Goal: Task Accomplishment & Management: Manage account settings

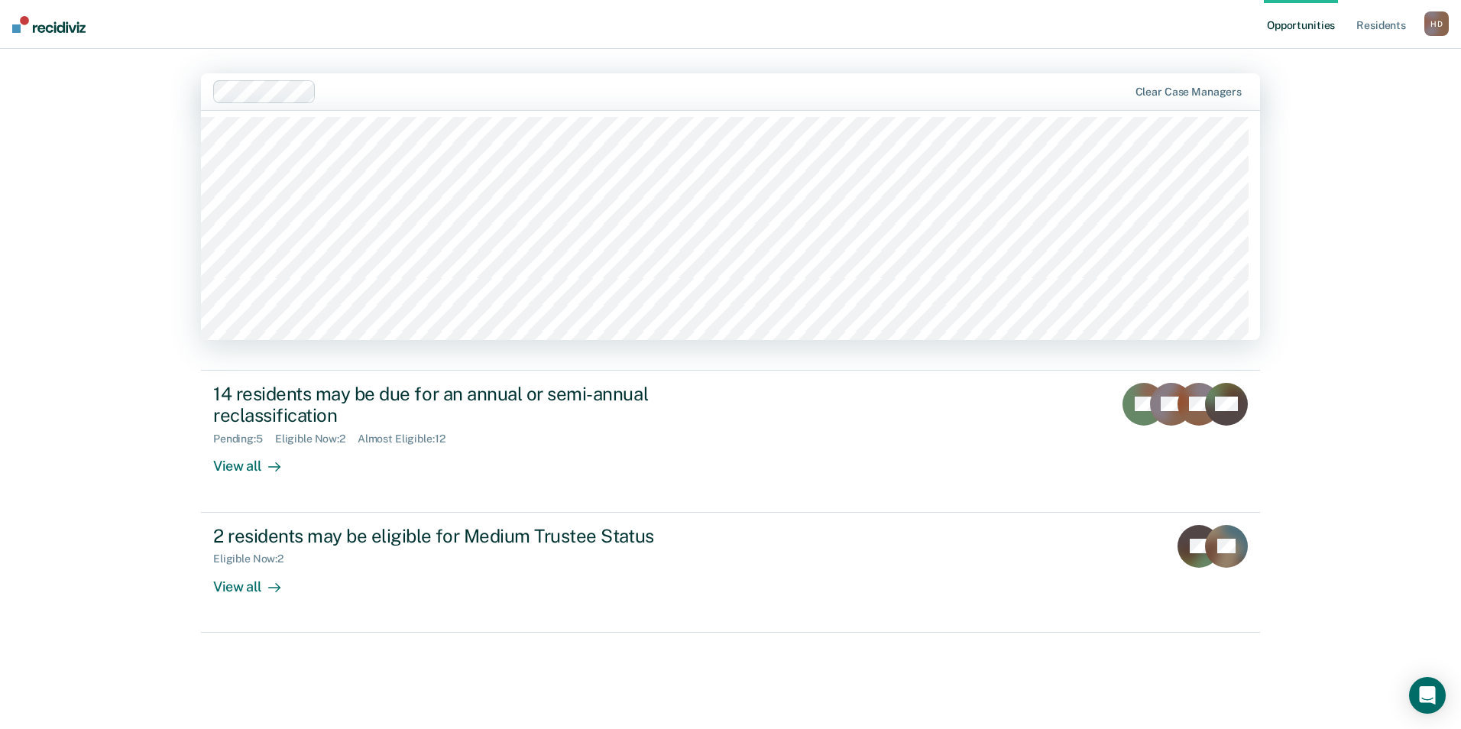
drag, startPoint x: 302, startPoint y: 106, endPoint x: 305, endPoint y: 114, distance: 8.2
click at [305, 110] on div "41 results available. Use Up and Down to choose options, press Enter to select …" at bounding box center [730, 91] width 1059 height 37
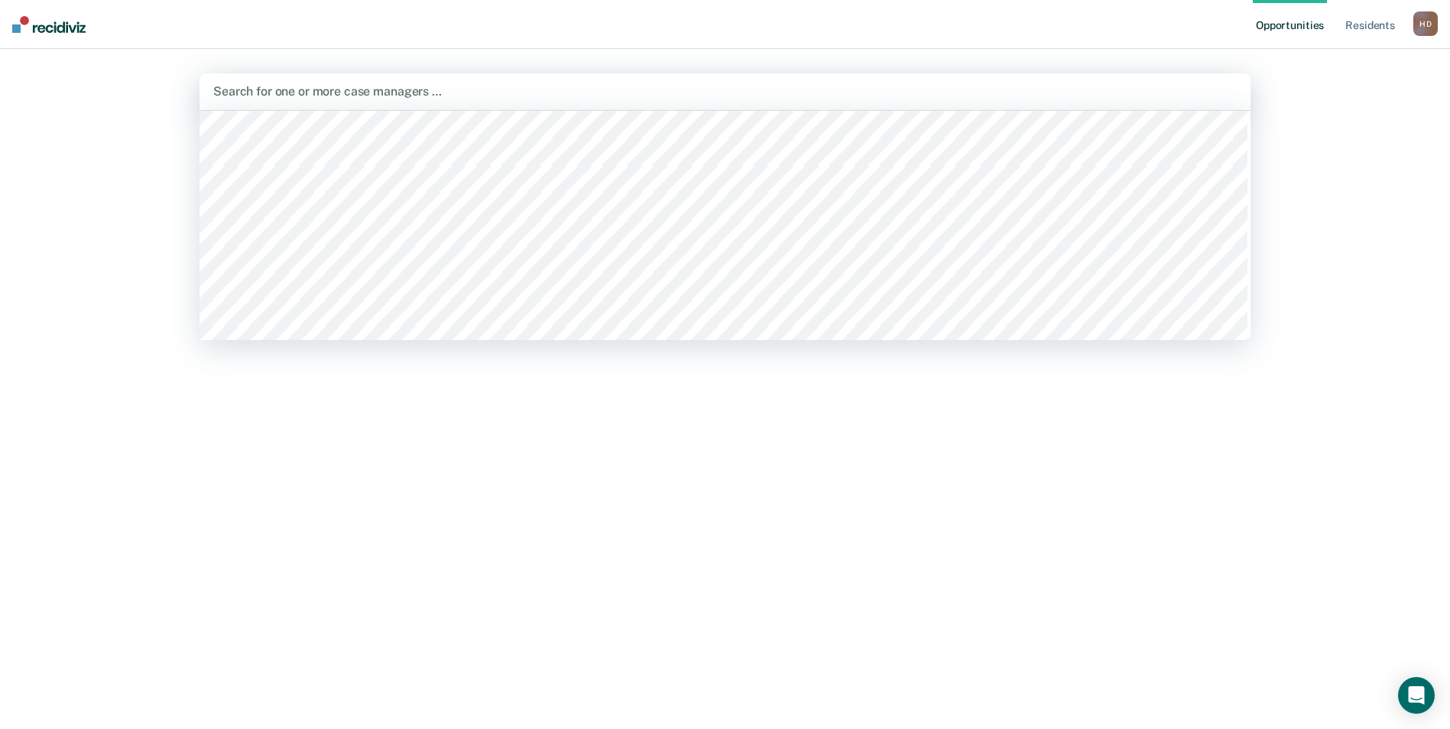
scroll to position [382, 0]
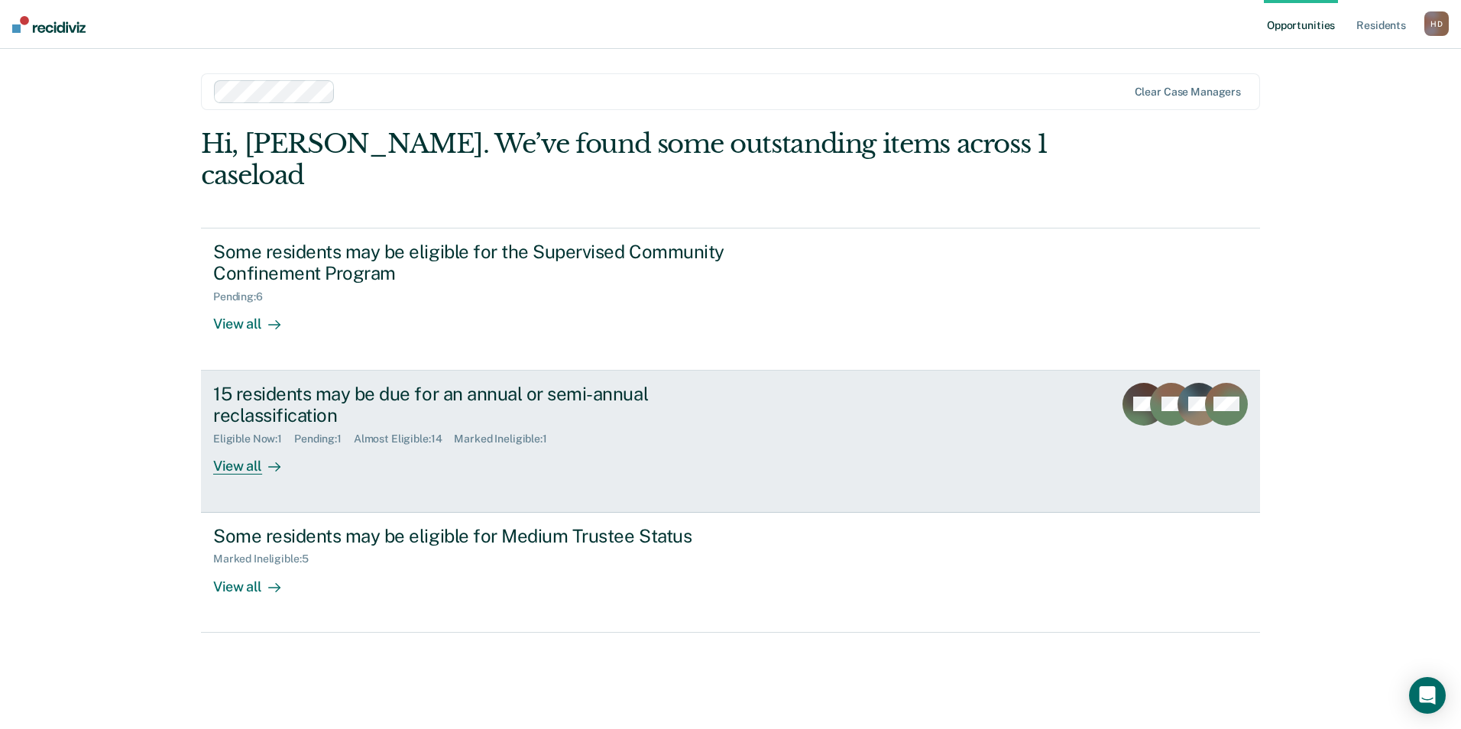
click at [452, 393] on div "15 residents may be due for an annual or semi-annual reclassification" at bounding box center [481, 405] width 536 height 44
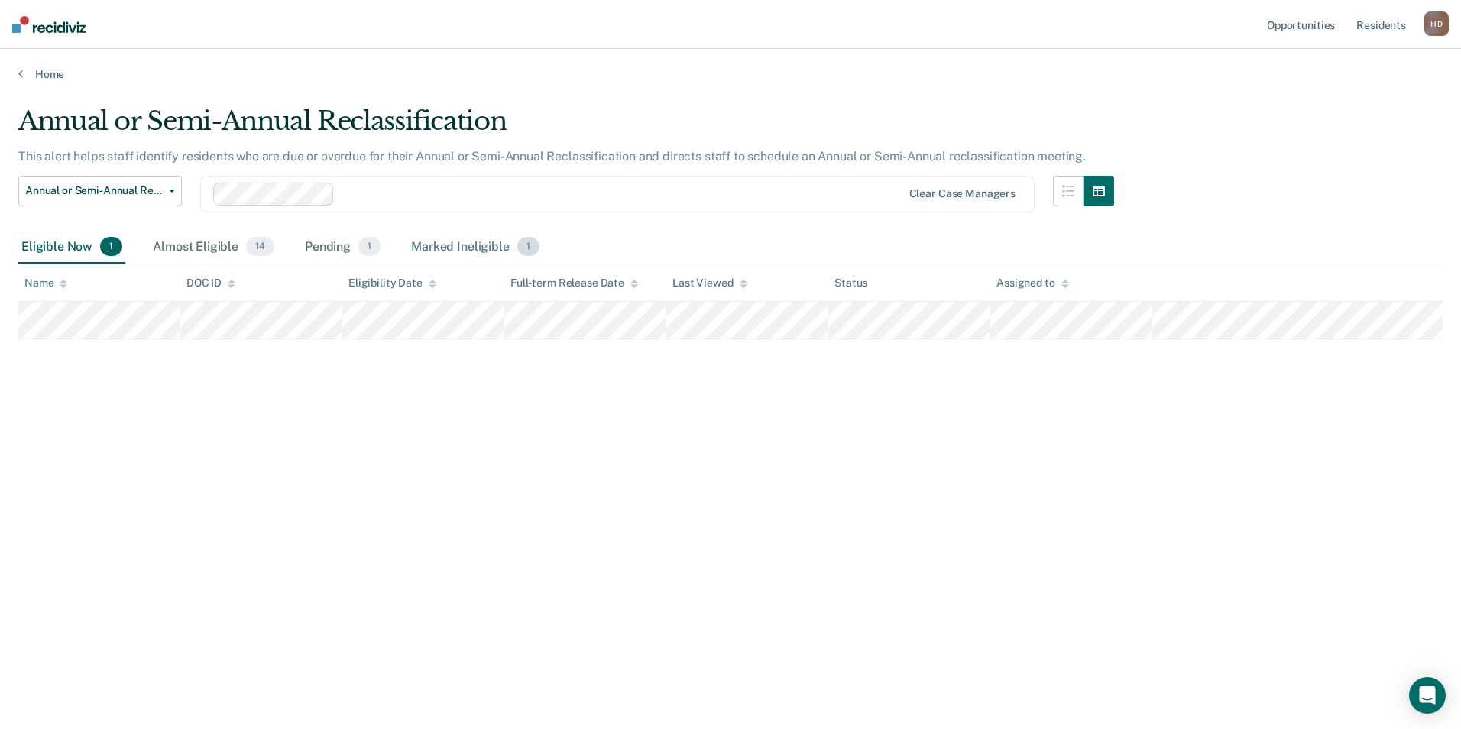
click at [494, 255] on div "Marked Ineligible 1" at bounding box center [475, 248] width 135 height 34
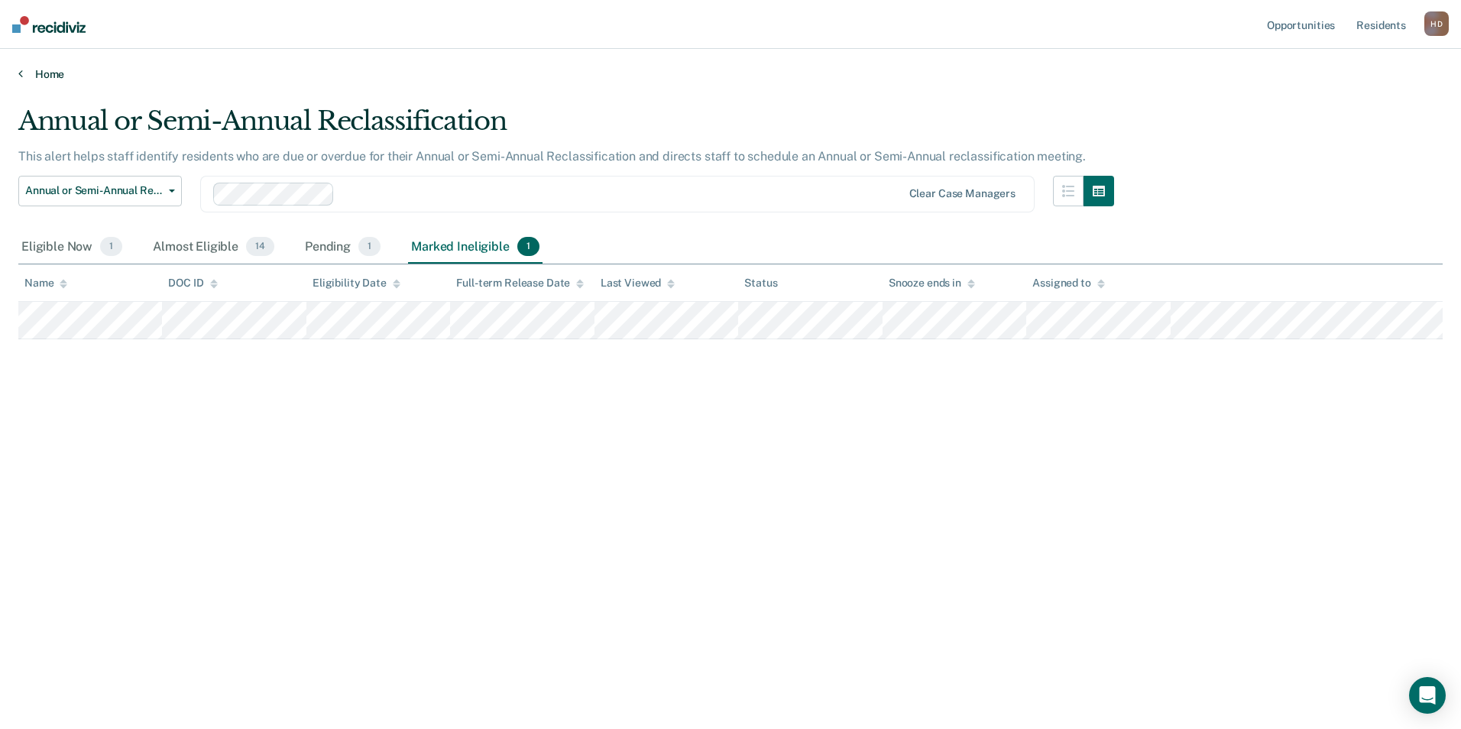
click at [57, 70] on link "Home" at bounding box center [730, 74] width 1425 height 14
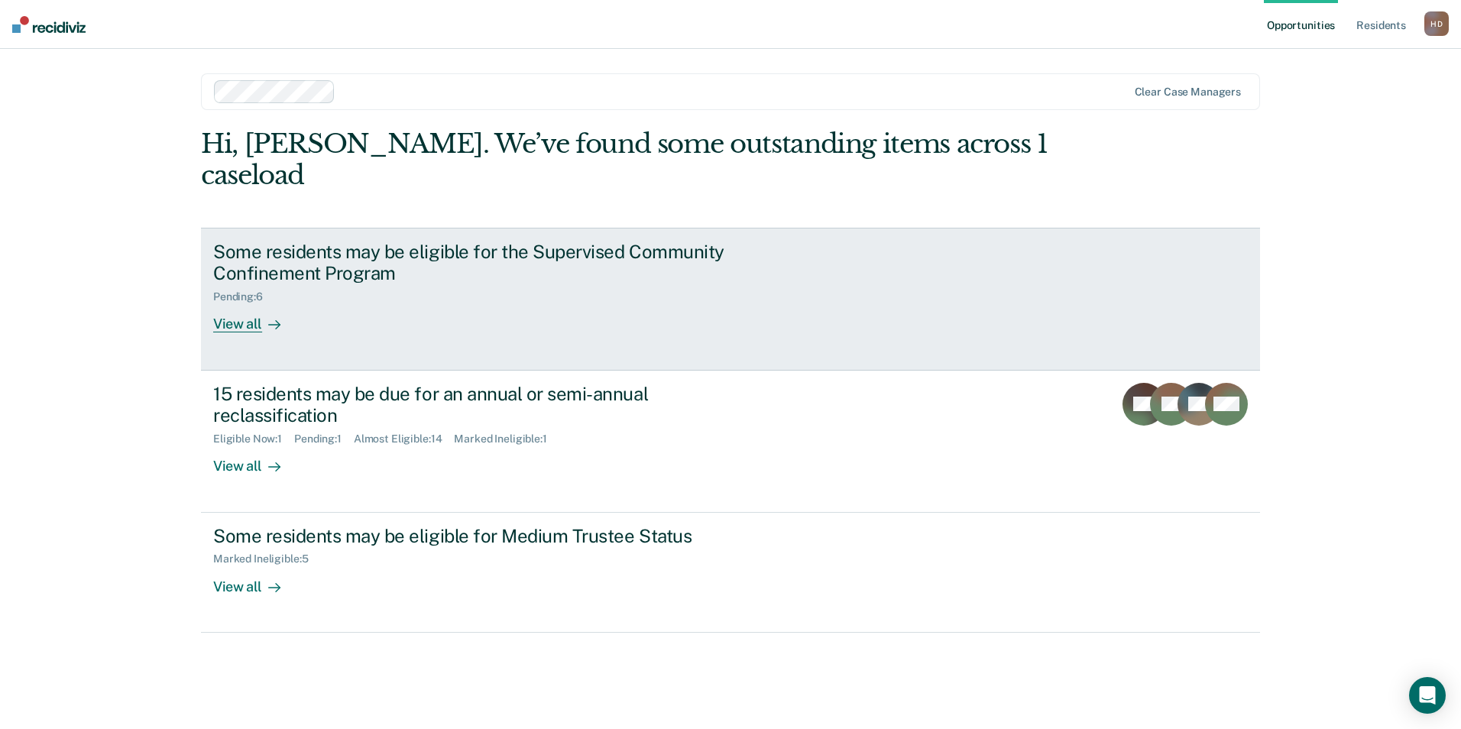
click at [332, 323] on link "Some residents may be eligible for the Supervised Community Confinement Program…" at bounding box center [730, 299] width 1059 height 143
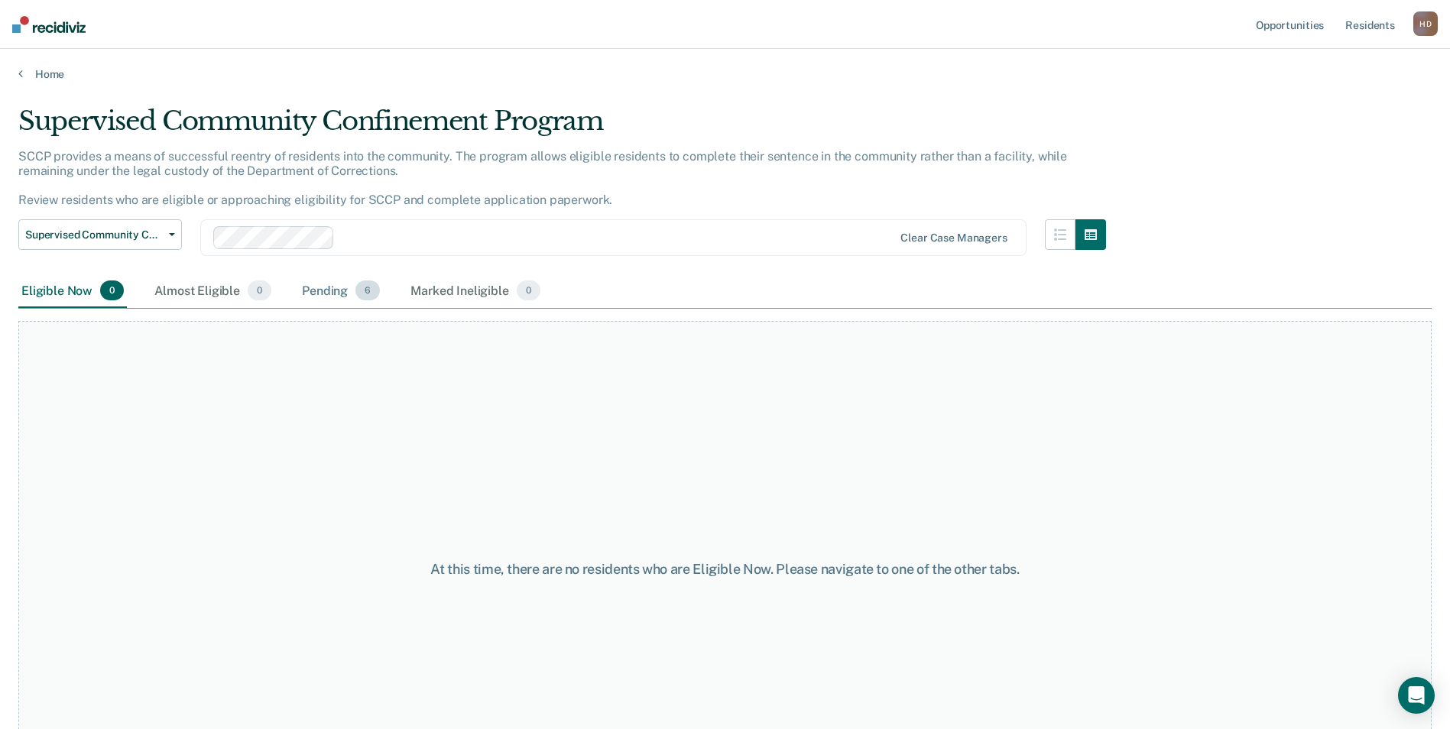
click at [365, 303] on div "Pending 6" at bounding box center [341, 291] width 84 height 34
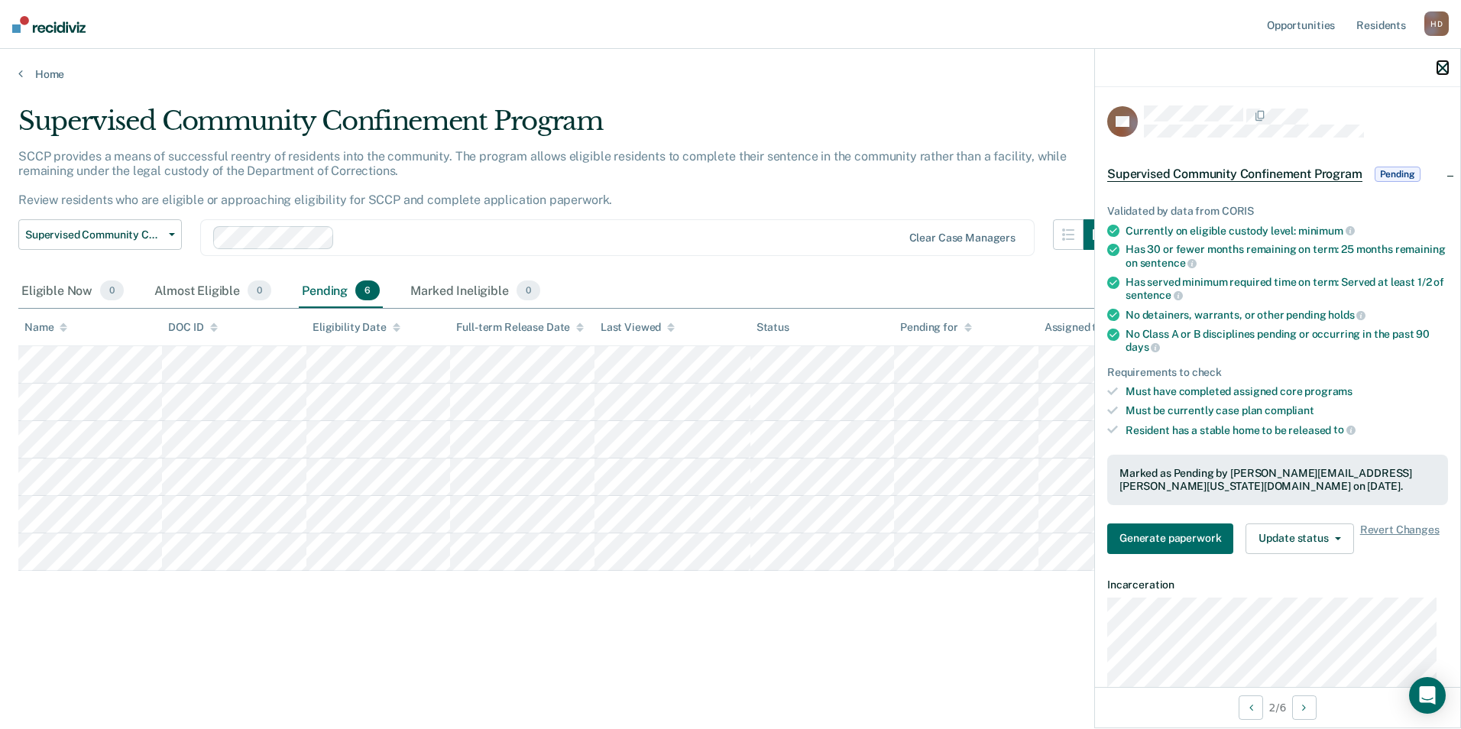
click at [1440, 66] on icon "button" at bounding box center [1443, 68] width 11 height 11
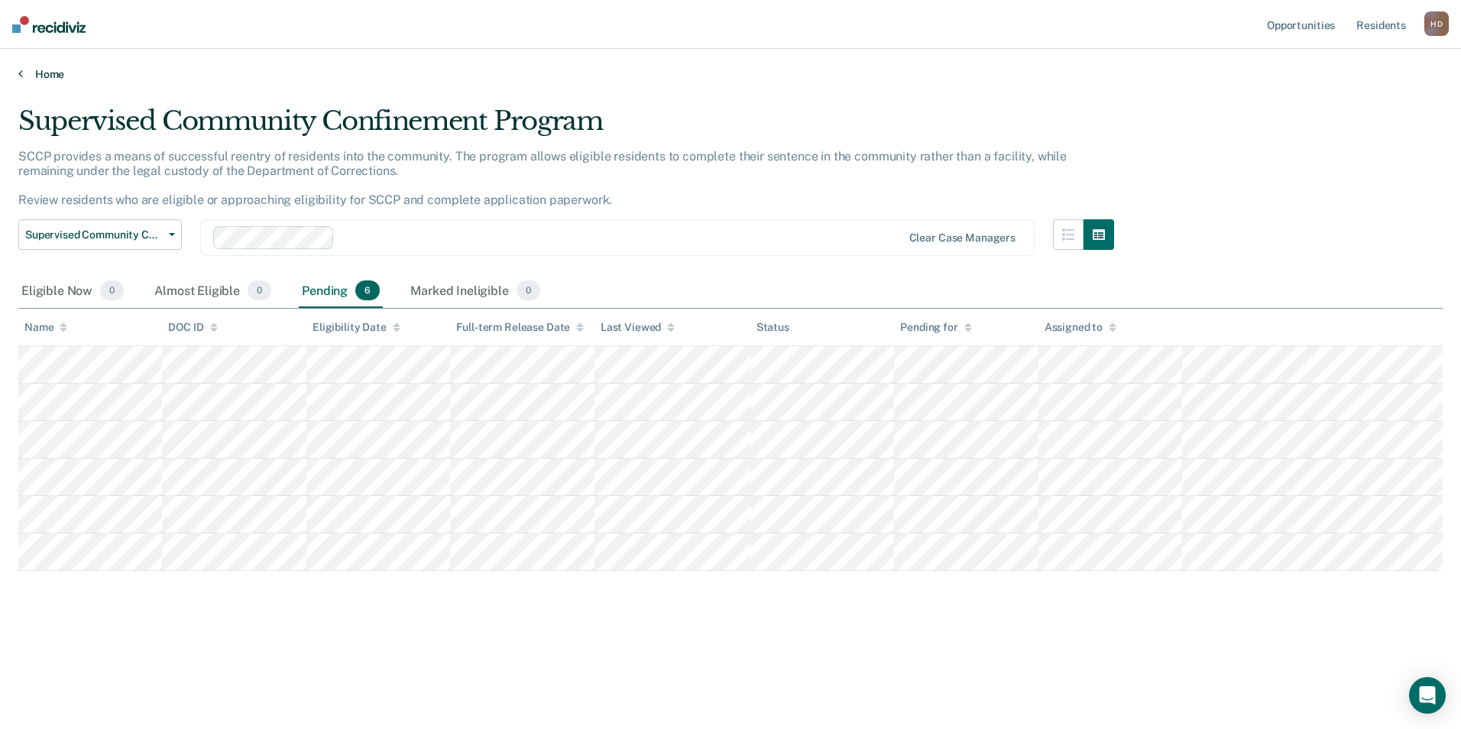
click at [53, 79] on link "Home" at bounding box center [730, 74] width 1425 height 14
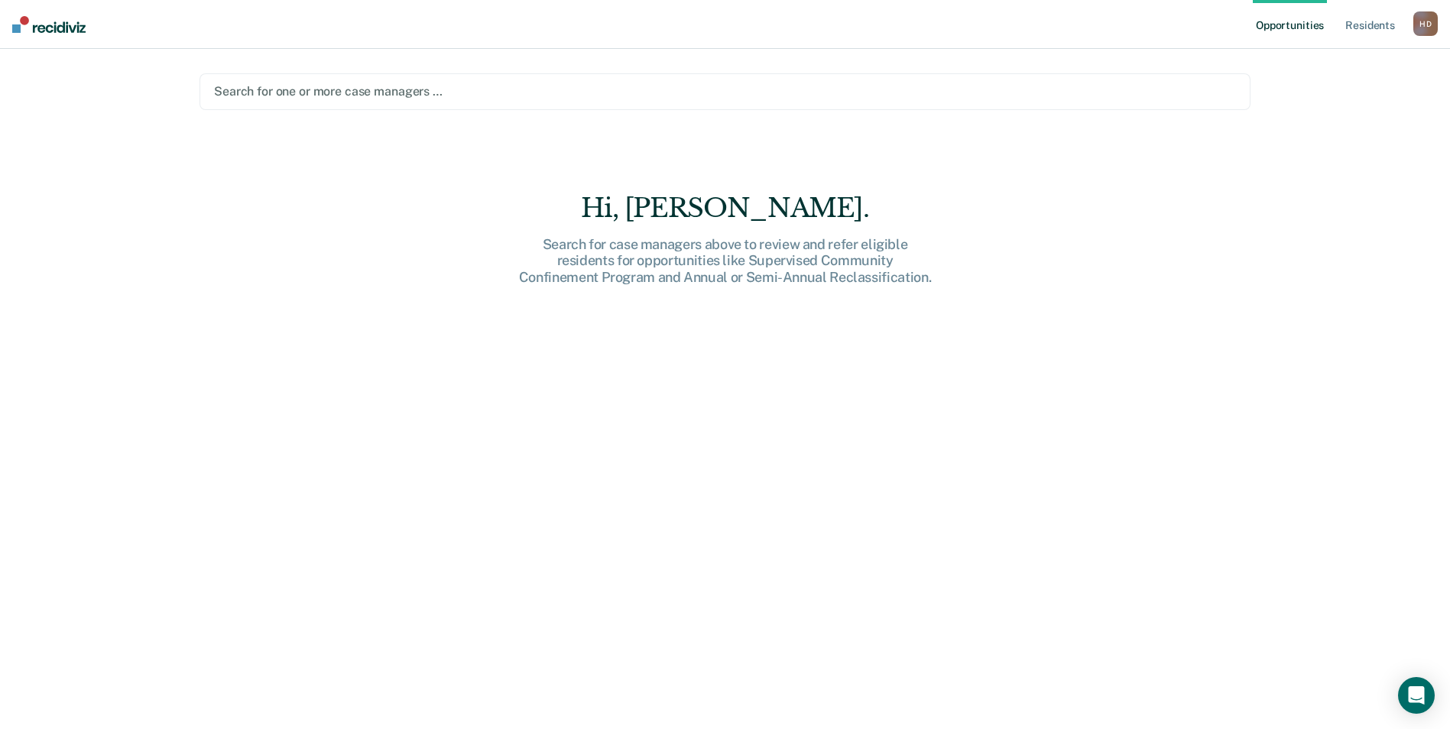
click at [1014, 118] on main "Search for one or more case managers … [PERSON_NAME]. Search for case managers …" at bounding box center [725, 370] width 1088 height 643
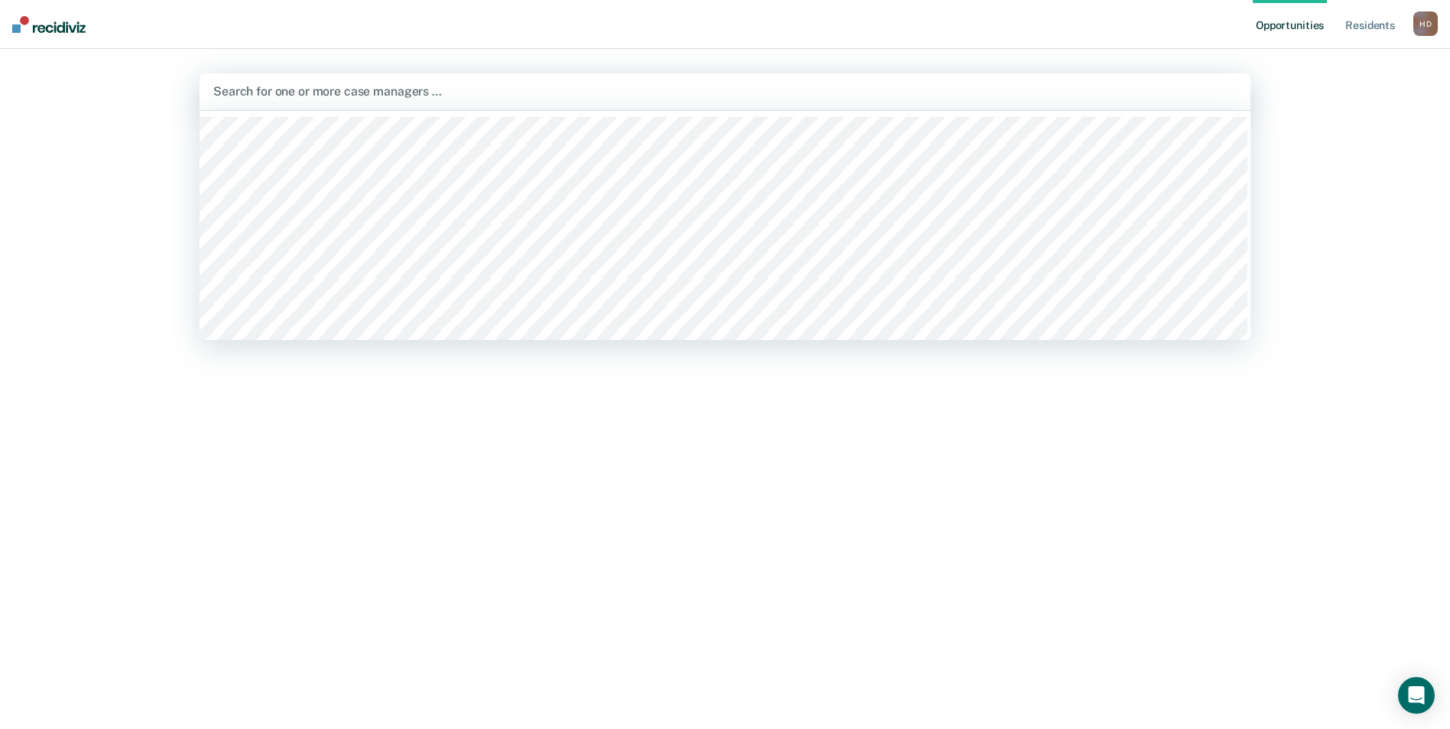
click at [1007, 106] on div "Search for one or more case managers …" at bounding box center [724, 91] width 1051 height 37
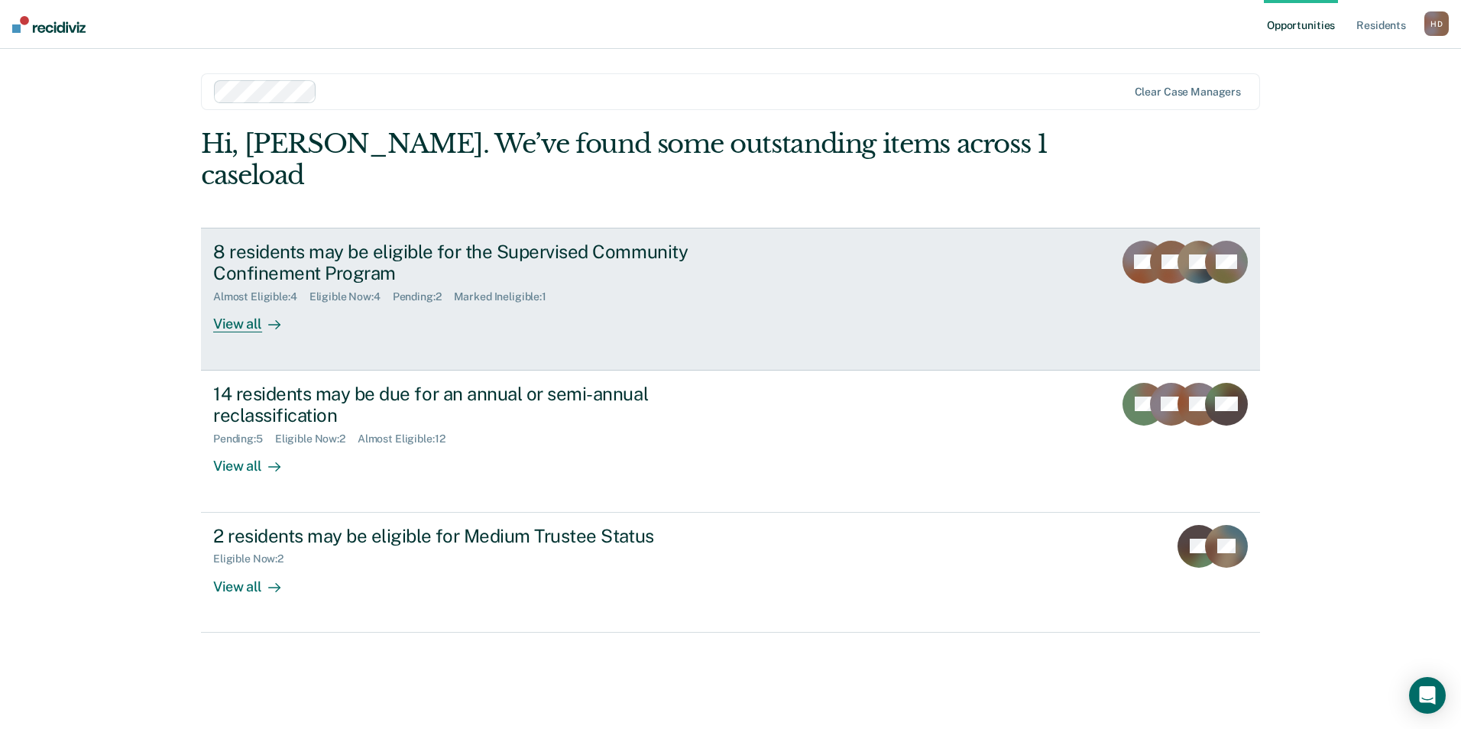
click at [374, 311] on link "8 residents may be eligible for the Supervised Community Confinement Program Al…" at bounding box center [730, 299] width 1059 height 143
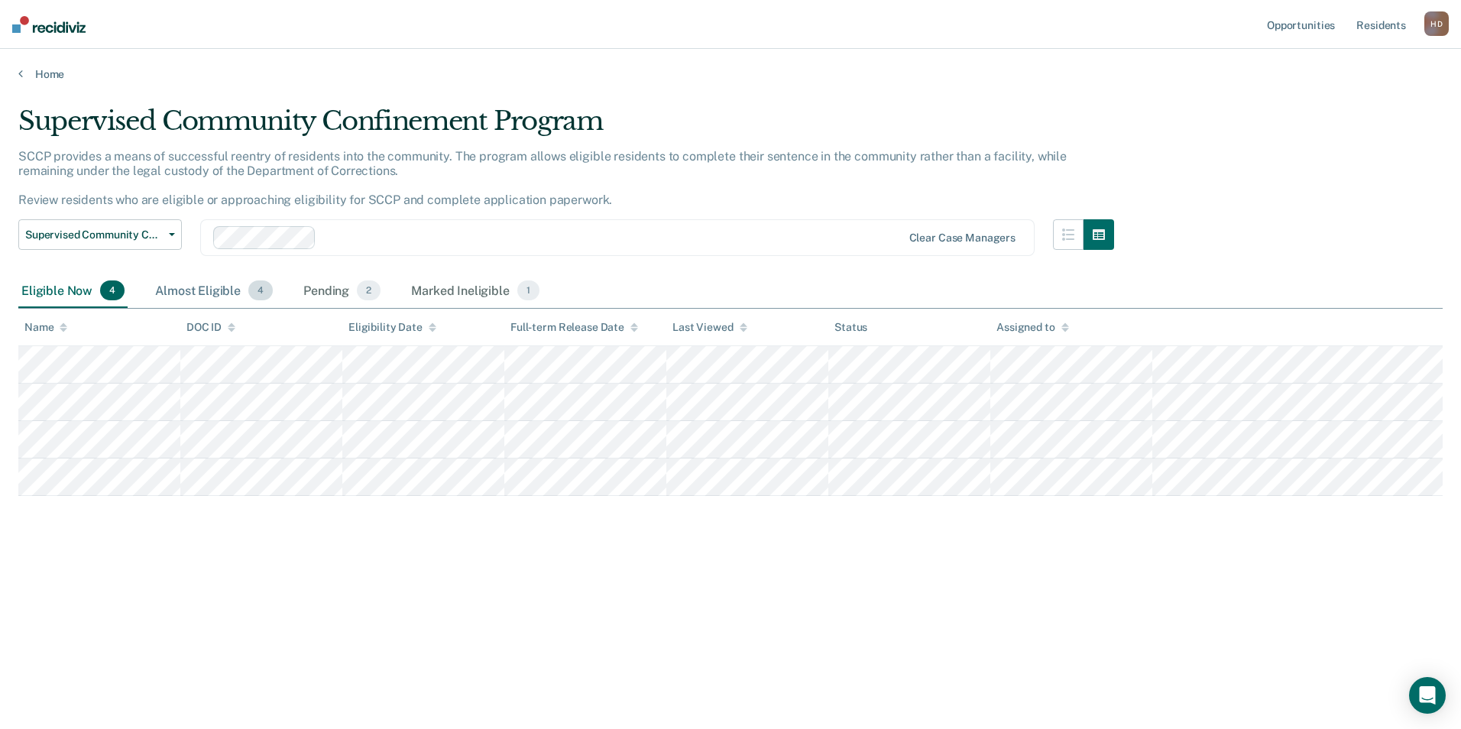
click at [202, 281] on div "Almost Eligible 4" at bounding box center [214, 291] width 124 height 34
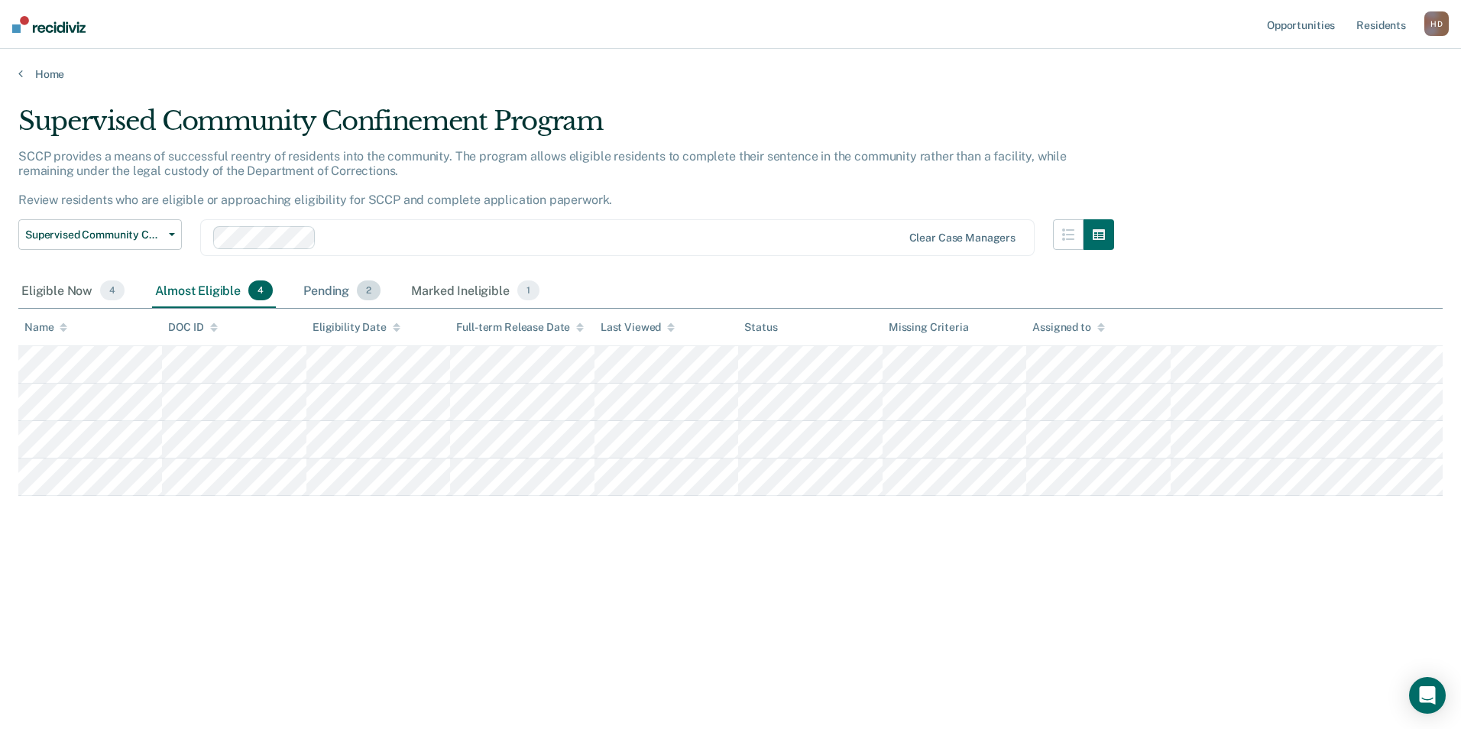
click at [360, 300] on div "Pending 2" at bounding box center [341, 291] width 83 height 34
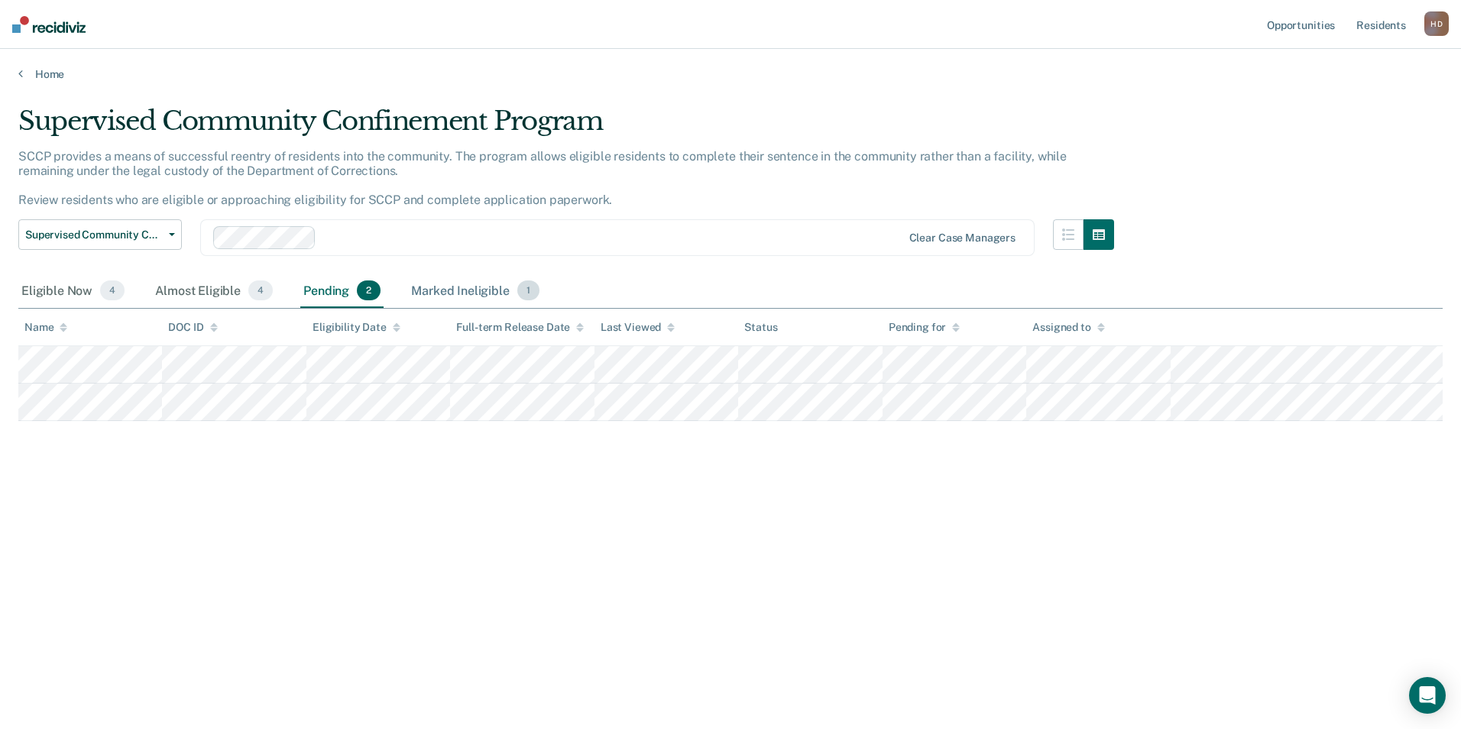
drag, startPoint x: 821, startPoint y: 423, endPoint x: 427, endPoint y: 293, distance: 414.5
click at [427, 293] on div "Marked Ineligible 1" at bounding box center [475, 291] width 135 height 34
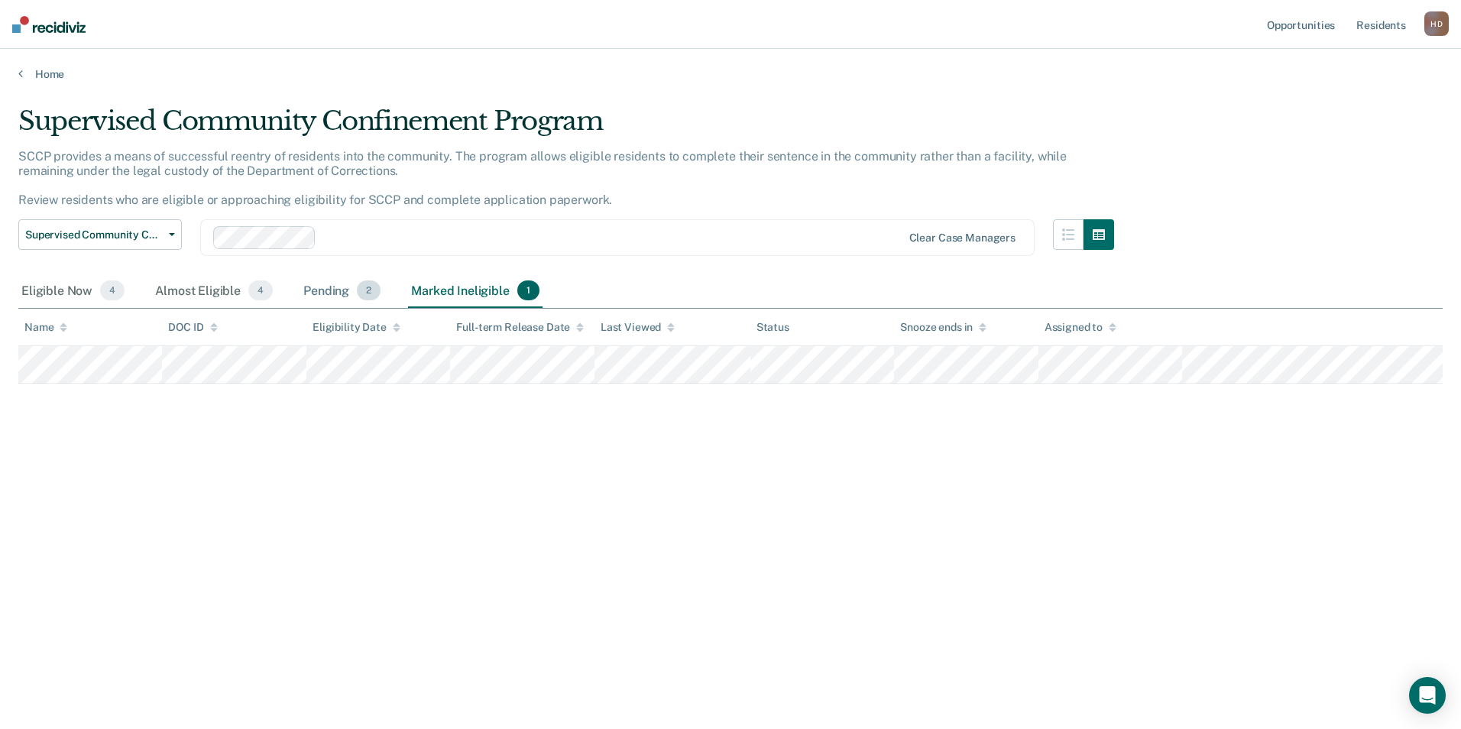
click at [317, 299] on div "Pending 2" at bounding box center [341, 291] width 83 height 34
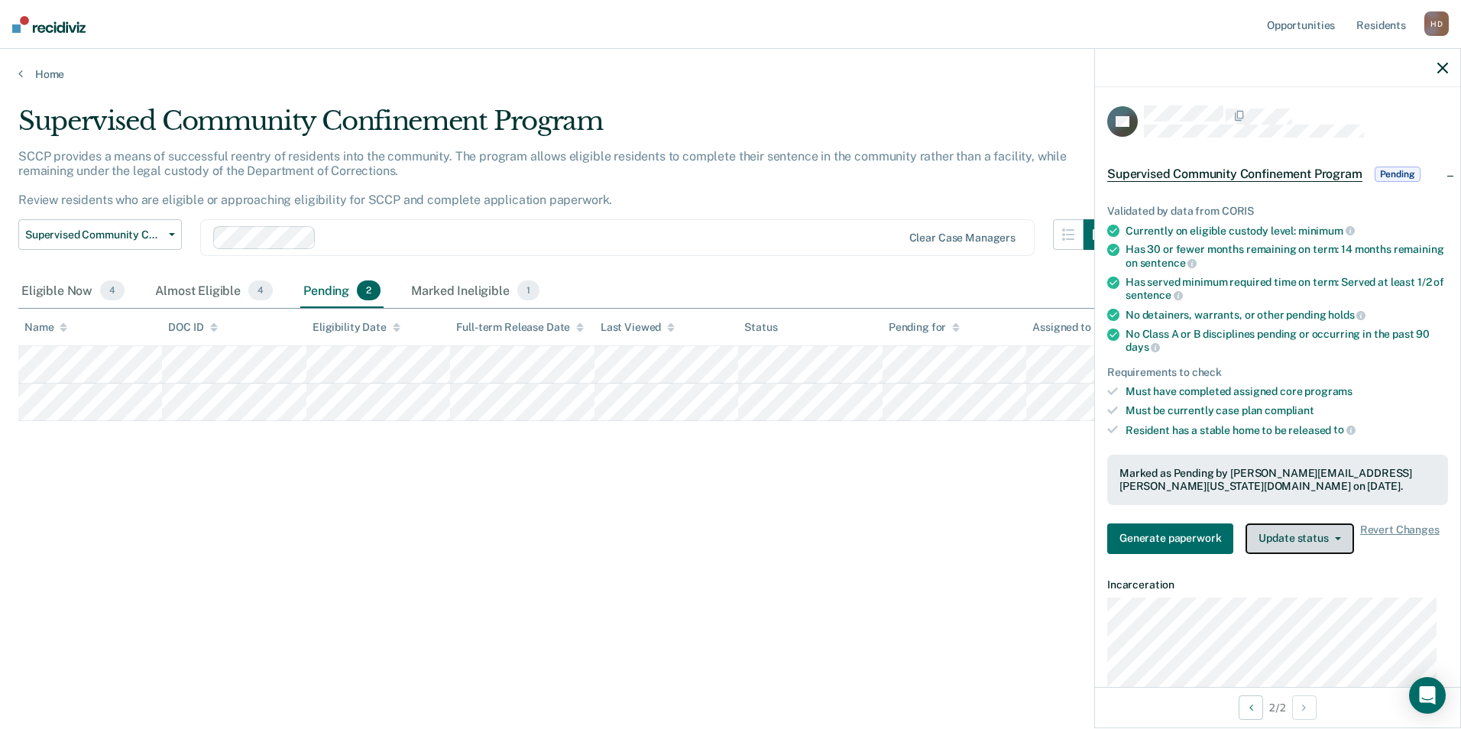
click at [1298, 531] on button "Update status" at bounding box center [1300, 538] width 108 height 31
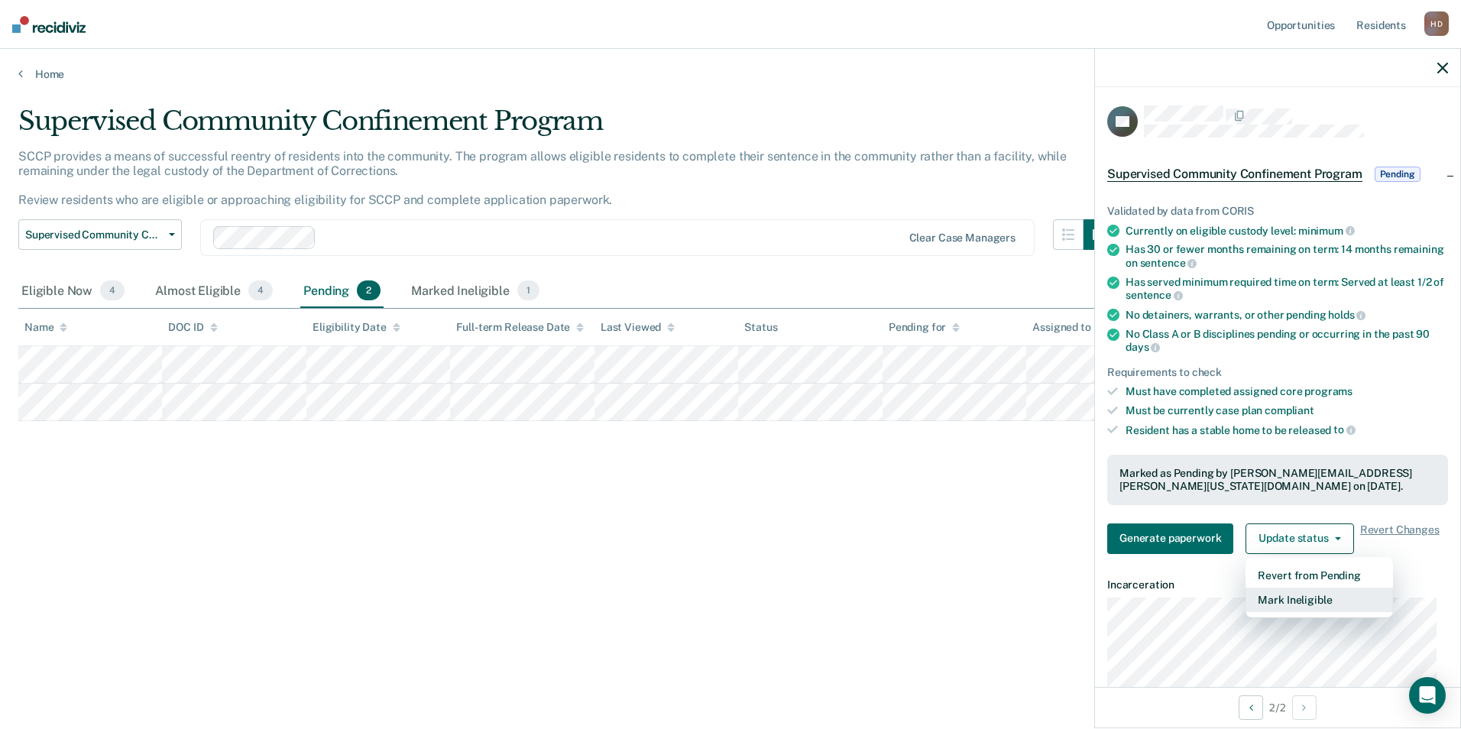
click at [1302, 593] on button "Mark Ineligible" at bounding box center [1319, 600] width 147 height 24
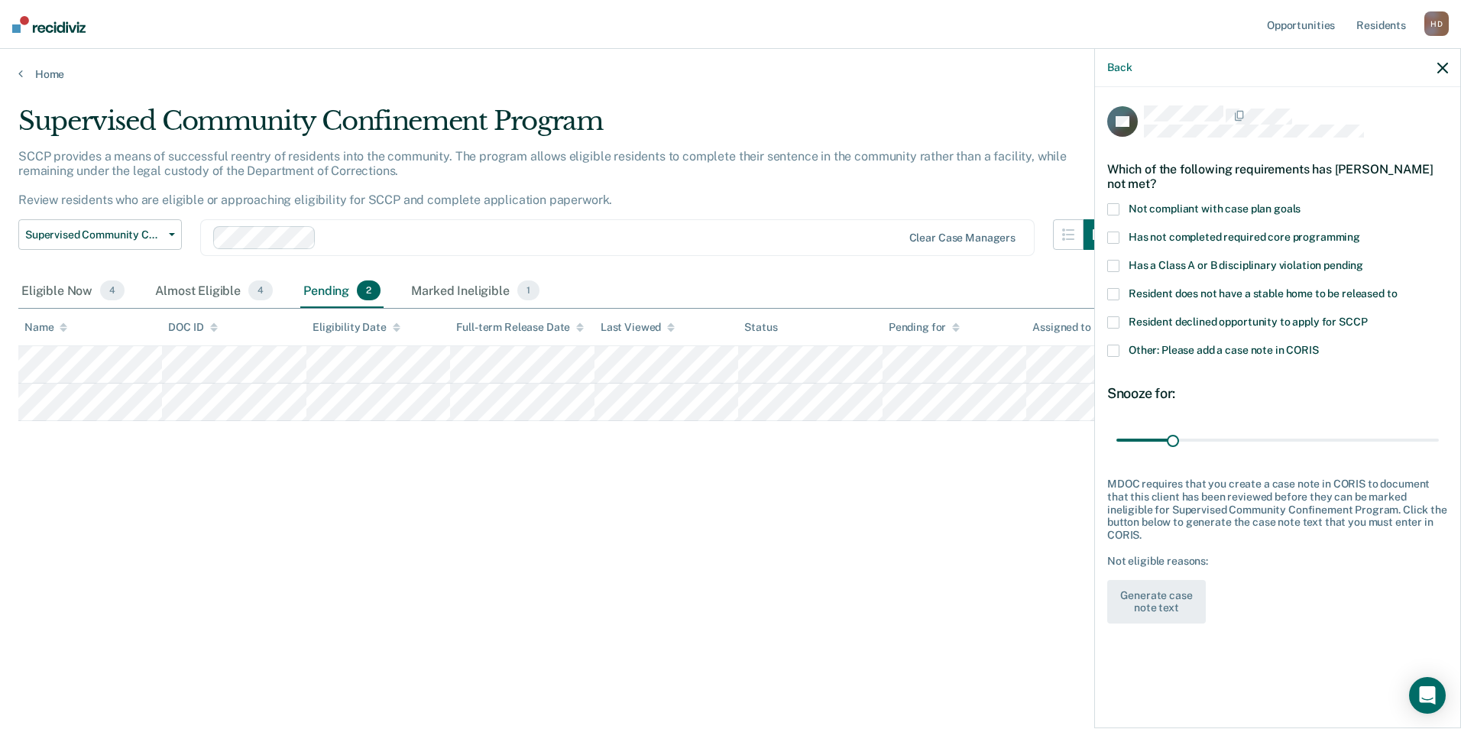
click at [1327, 265] on span "Has a Class A or B disciplinary violation pending" at bounding box center [1246, 265] width 235 height 12
click at [1363, 260] on input "Has a Class A or B disciplinary violation pending" at bounding box center [1363, 260] width 0 height 0
click at [1446, 75] on div "Back" at bounding box center [1277, 68] width 365 height 38
click at [1442, 74] on div "Back" at bounding box center [1277, 68] width 365 height 38
click at [1440, 64] on icon "button" at bounding box center [1443, 68] width 11 height 11
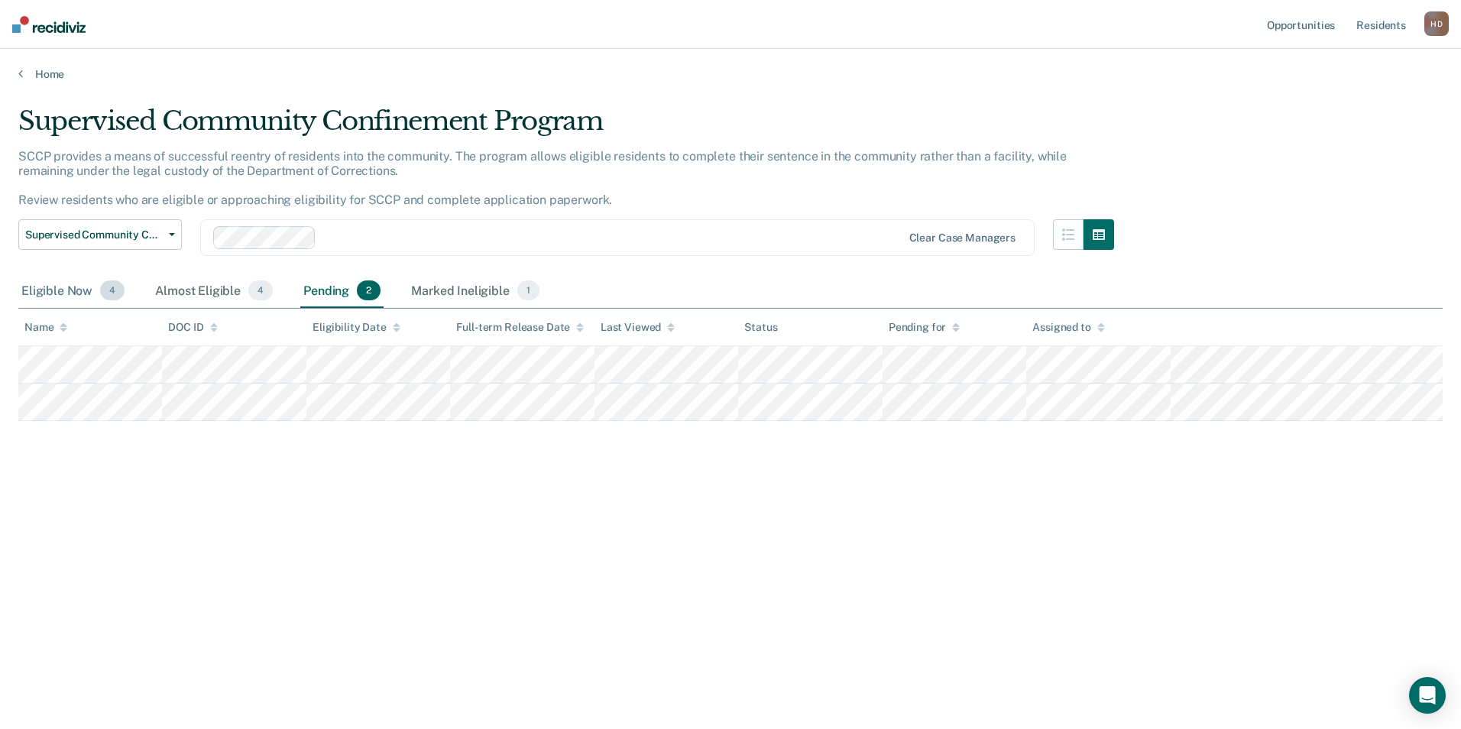
click at [59, 291] on div "Eligible Now 4" at bounding box center [72, 291] width 109 height 34
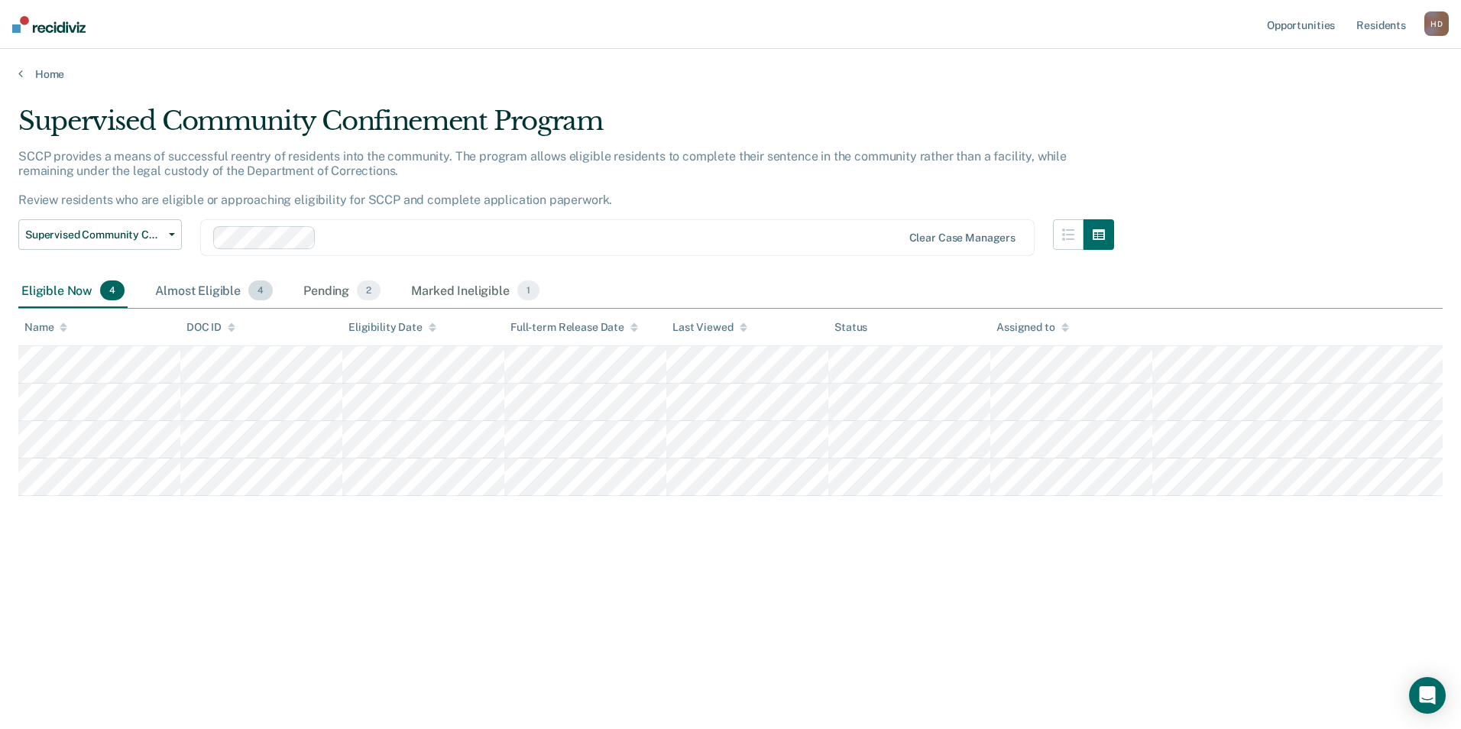
click at [206, 291] on div "Almost Eligible 4" at bounding box center [214, 291] width 124 height 34
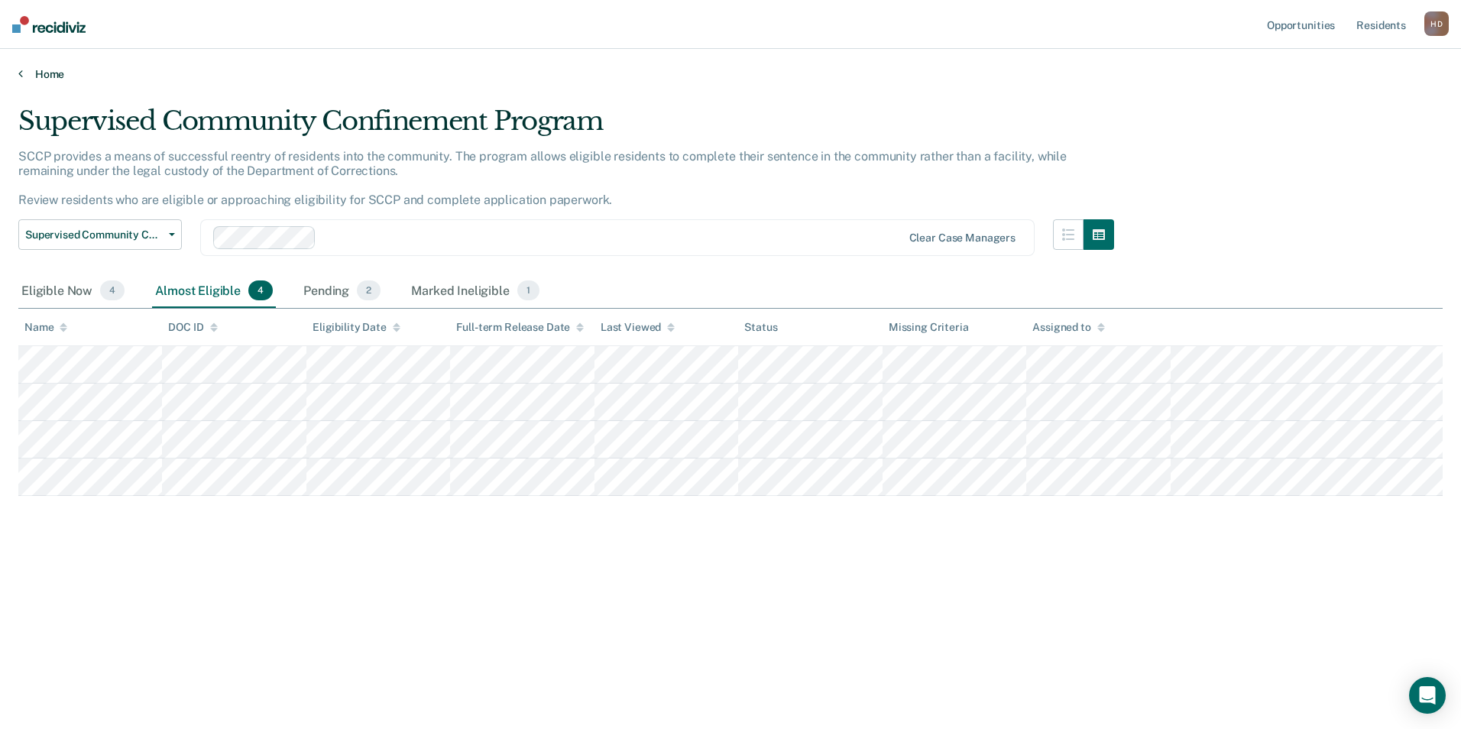
click at [62, 72] on link "Home" at bounding box center [730, 74] width 1425 height 14
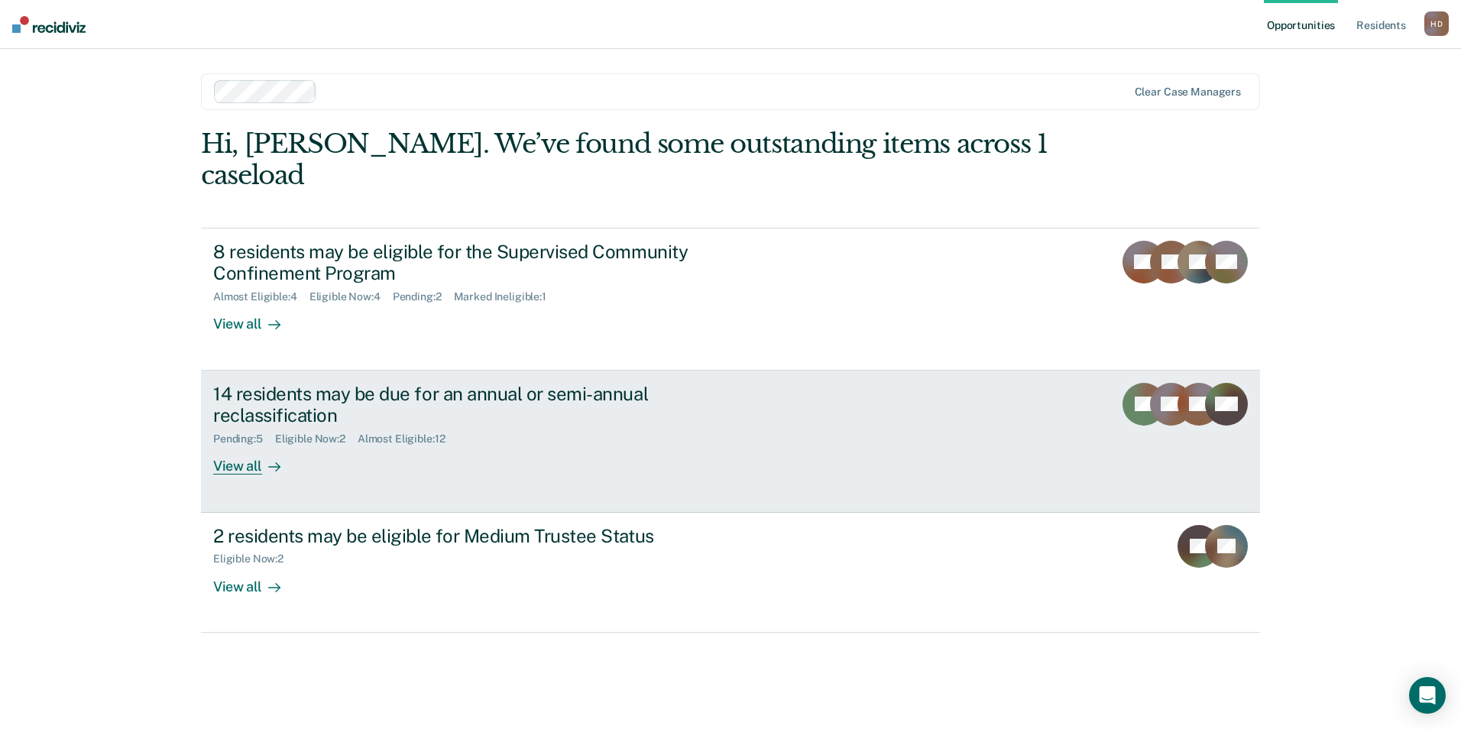
click at [561, 383] on div "14 residents may be due for an annual or semi-annual reclassification" at bounding box center [481, 405] width 536 height 44
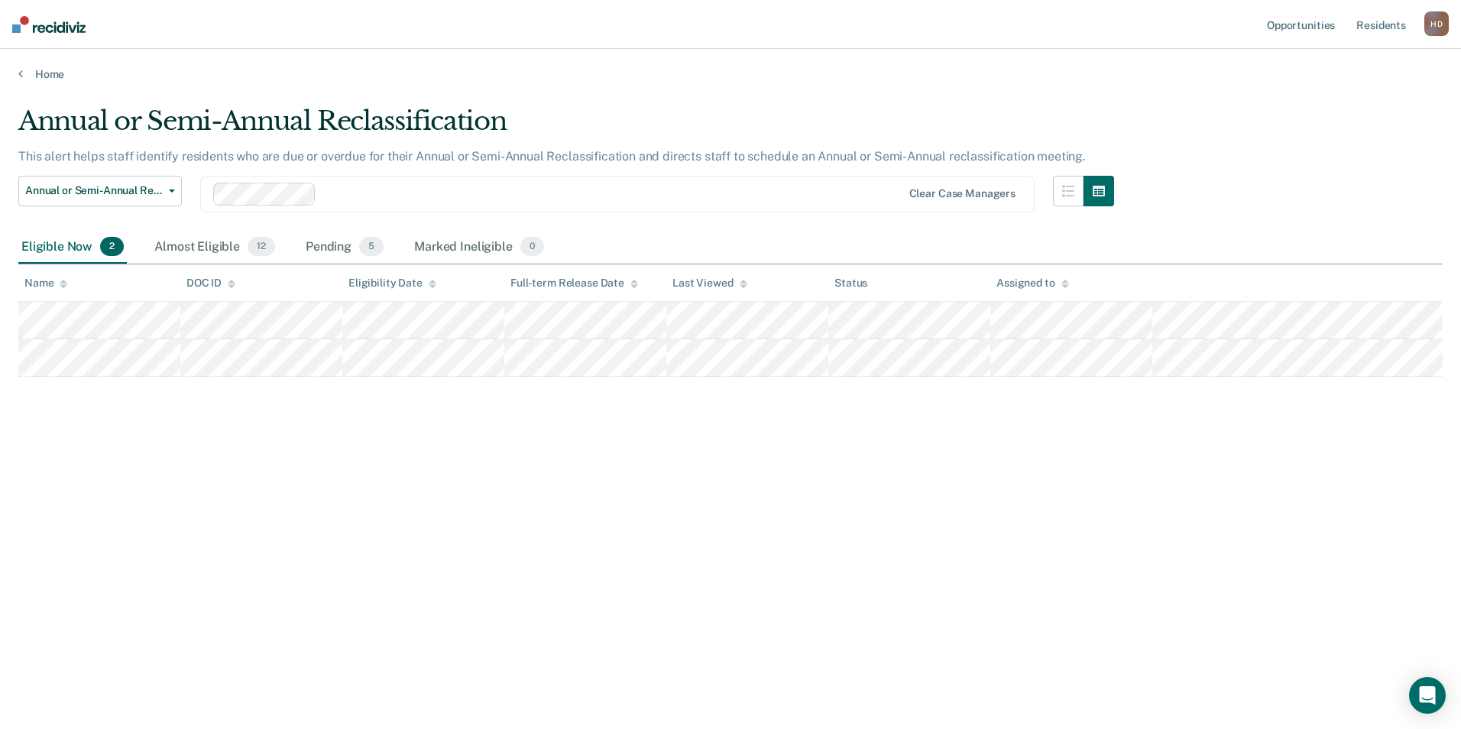
click at [132, 420] on div "Annual or Semi-Annual Reclassification This alert helps staff identify resident…" at bounding box center [730, 359] width 1425 height 509
click at [229, 254] on div "Almost Eligible 12" at bounding box center [214, 248] width 127 height 34
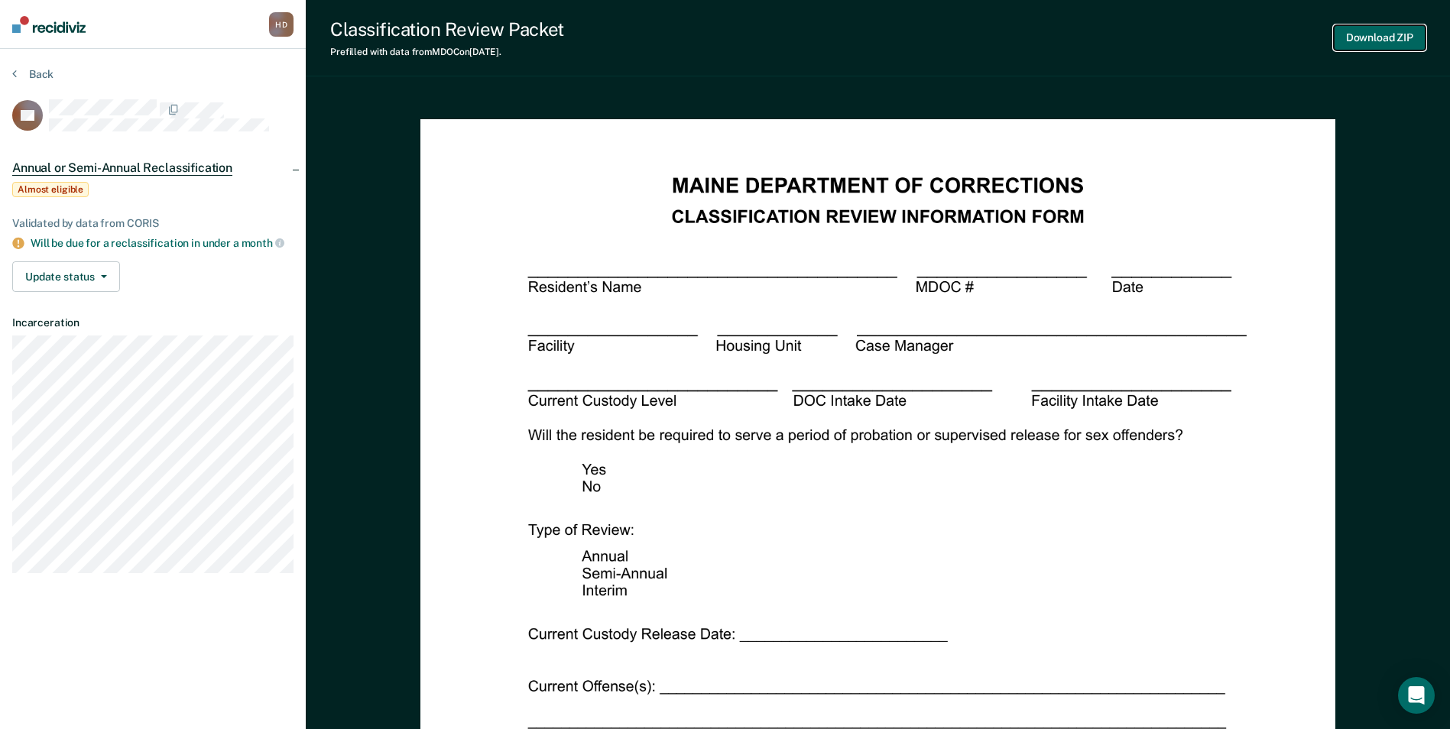
click at [1379, 42] on button "Download ZIP" at bounding box center [1380, 37] width 92 height 25
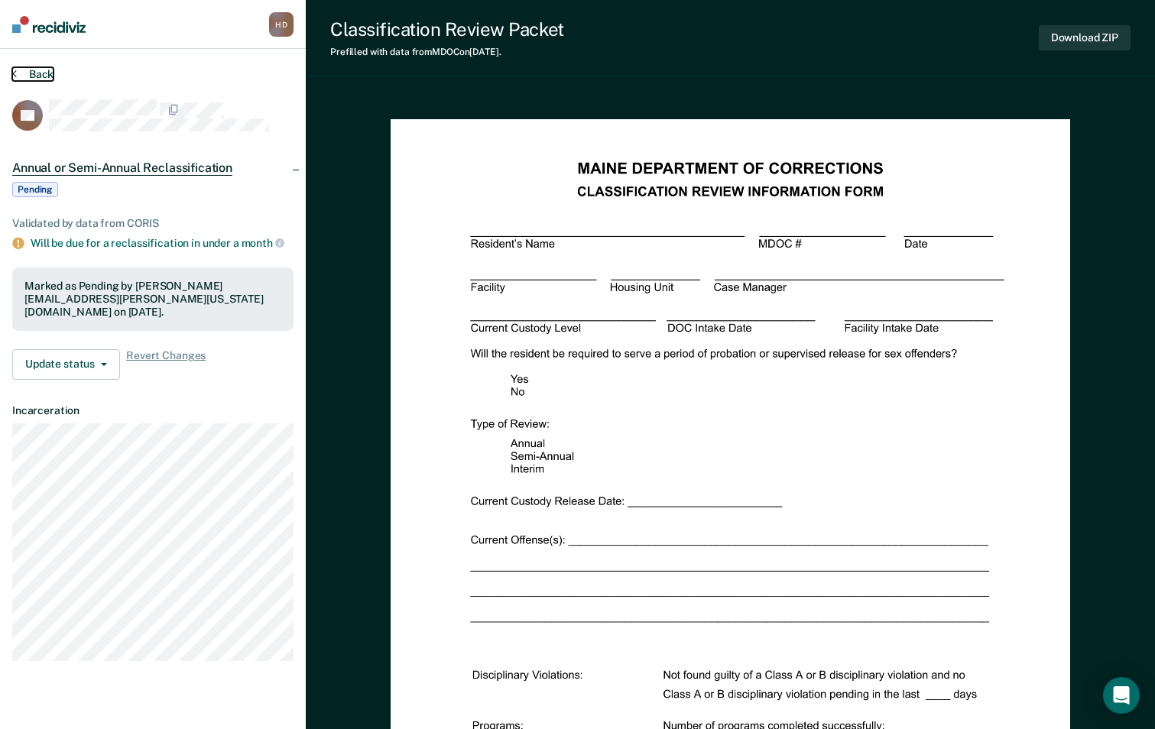
click at [36, 73] on button "Back" at bounding box center [32, 74] width 41 height 14
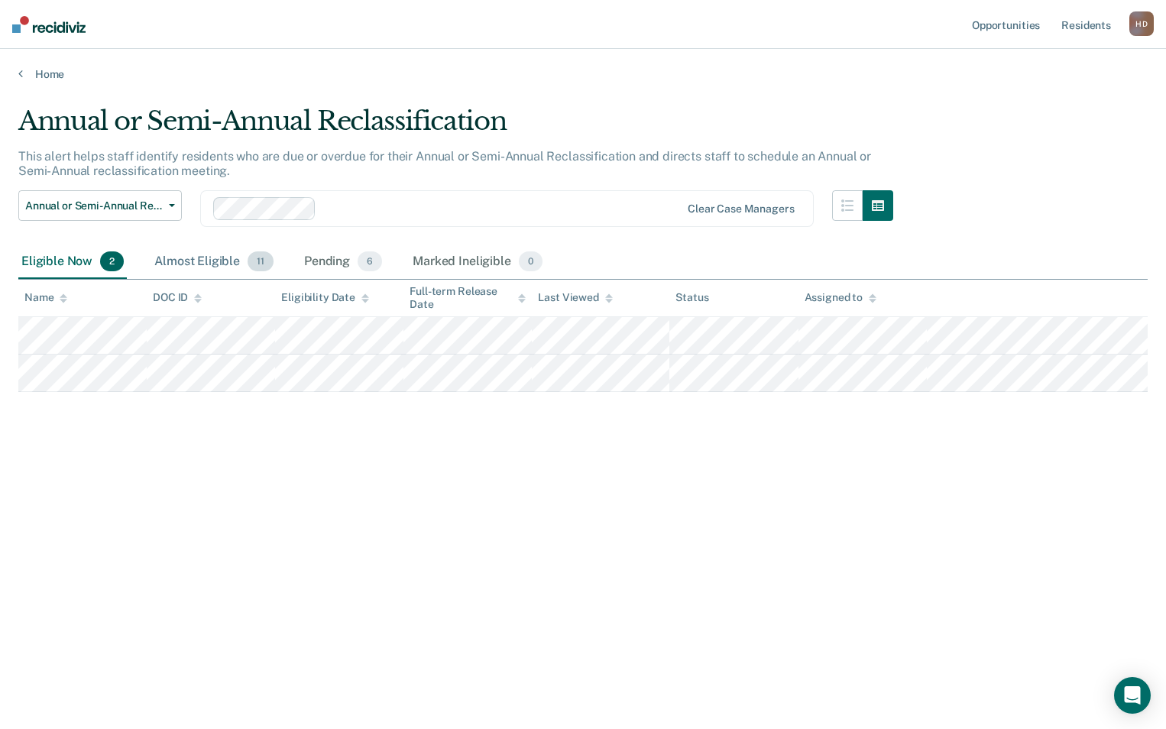
click at [232, 268] on div "Almost Eligible 11" at bounding box center [213, 262] width 125 height 34
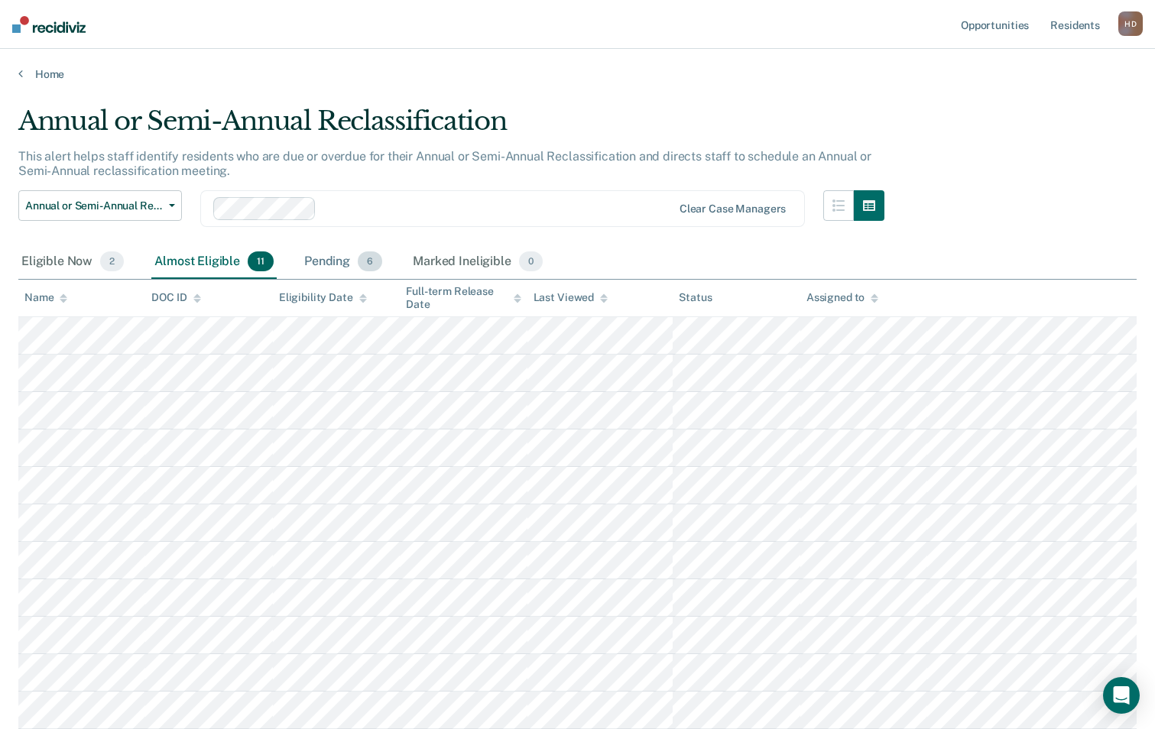
click at [341, 261] on div "Pending 6" at bounding box center [343, 262] width 84 height 34
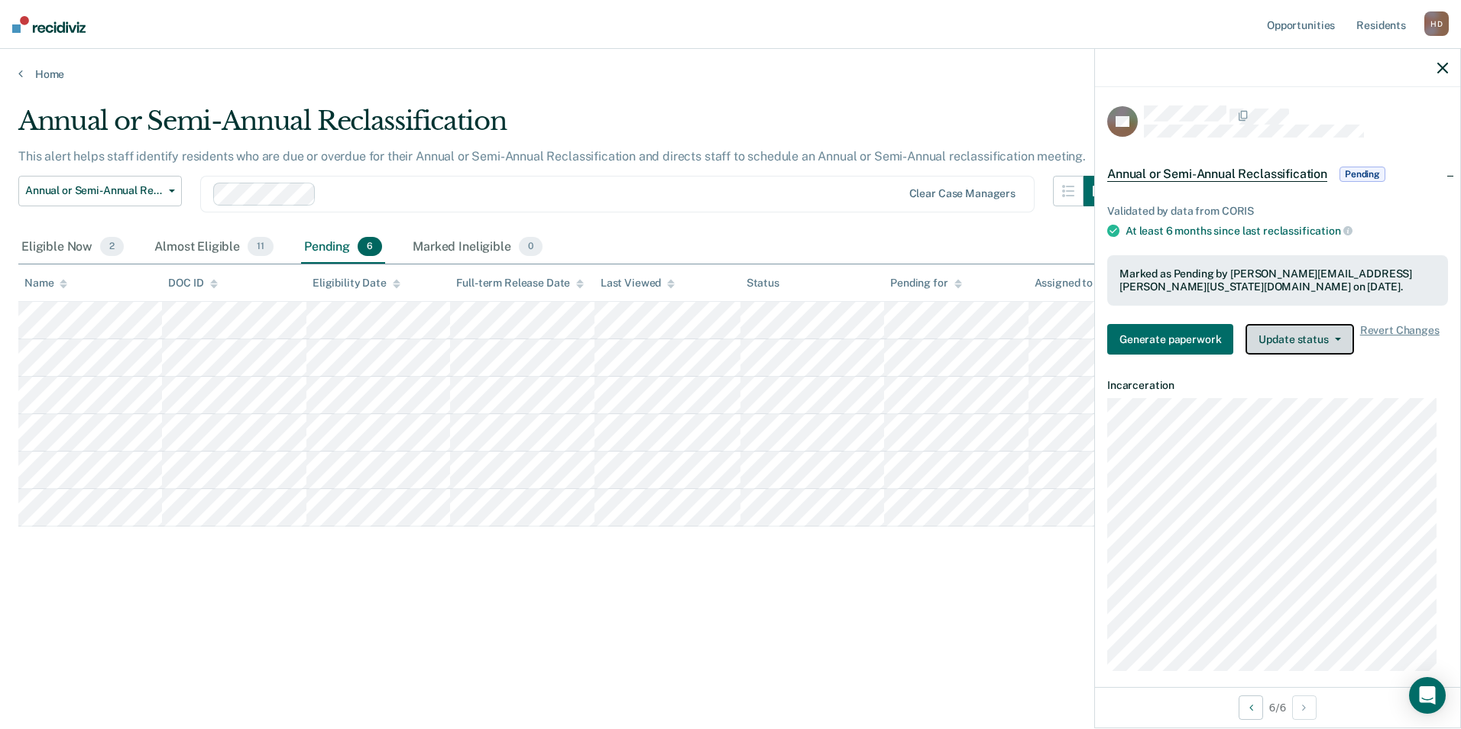
click at [1318, 331] on button "Update status" at bounding box center [1300, 339] width 108 height 31
click at [229, 254] on div "Almost Eligible 11" at bounding box center [213, 248] width 125 height 34
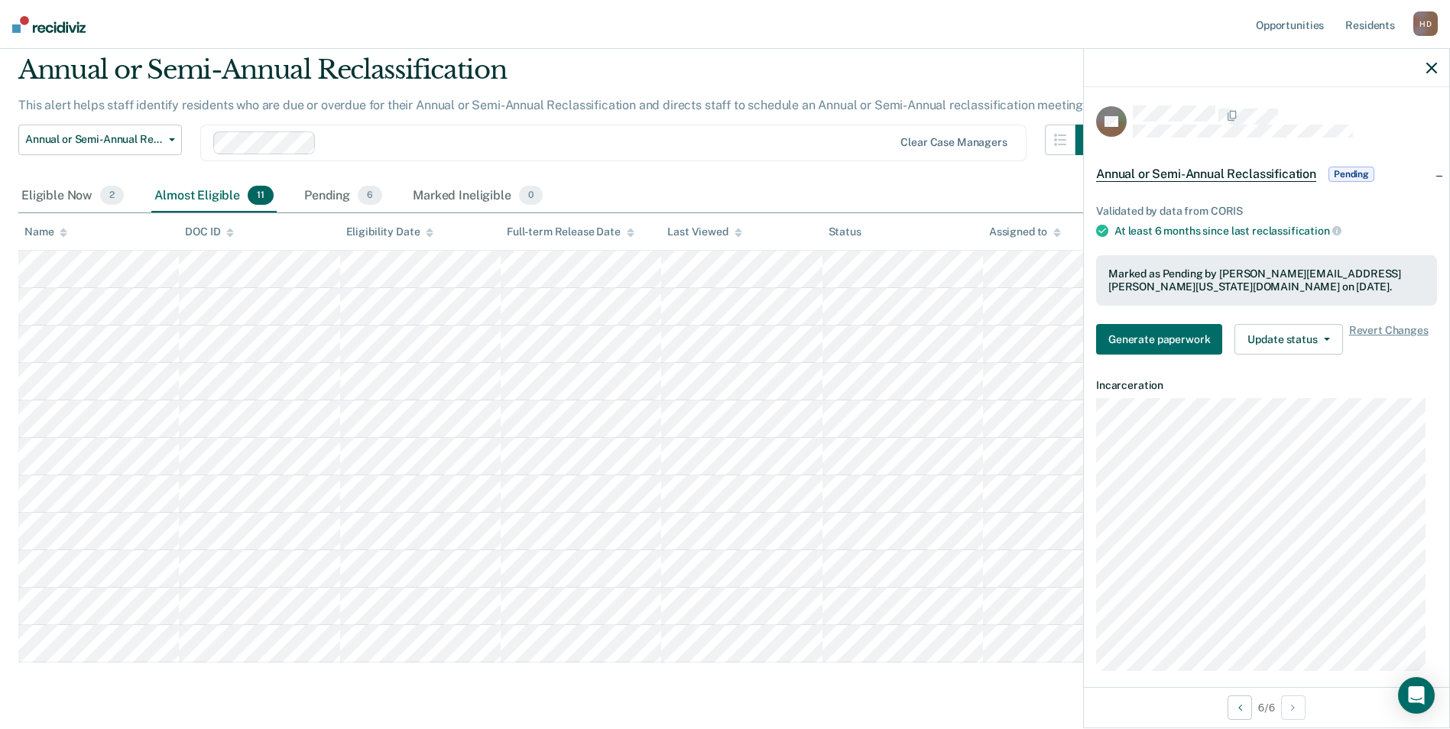
scroll to position [76, 0]
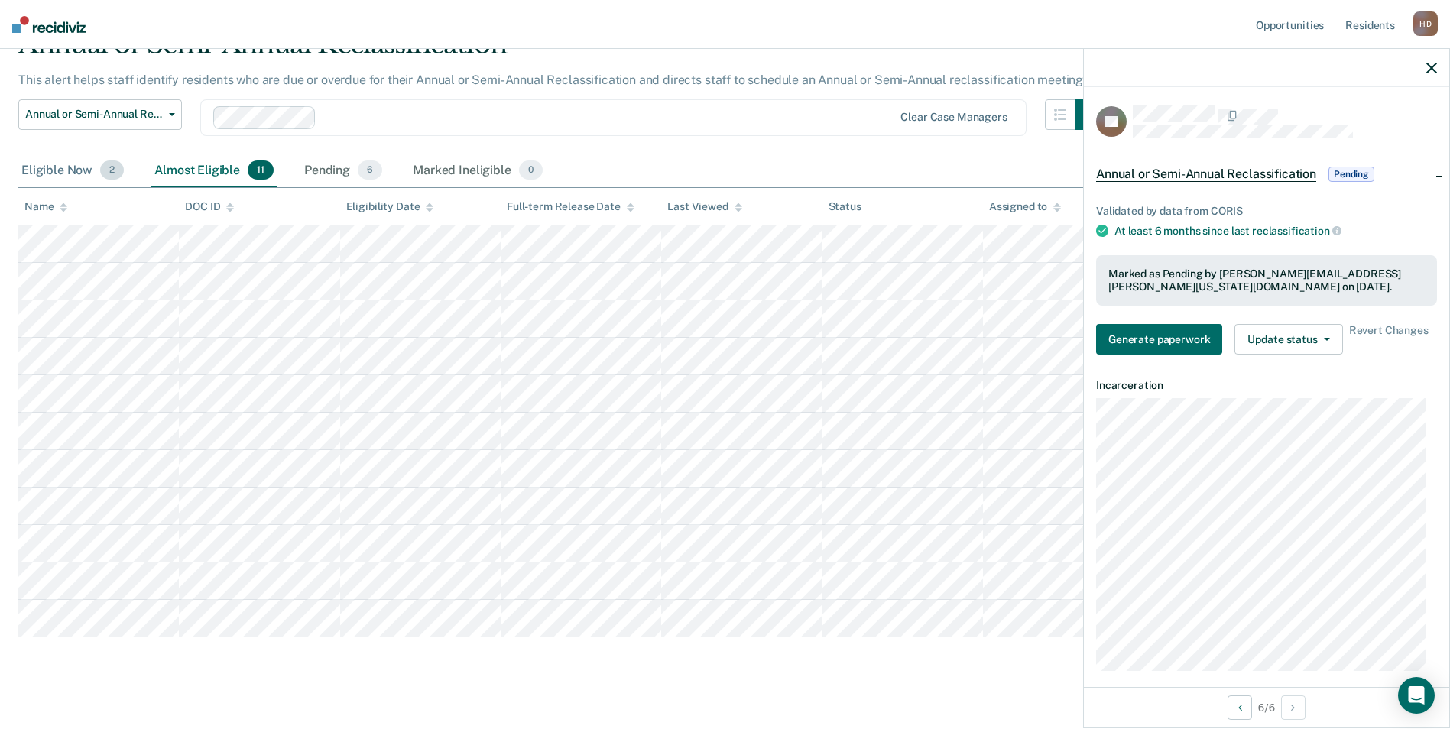
click at [105, 170] on span "2" at bounding box center [112, 170] width 24 height 20
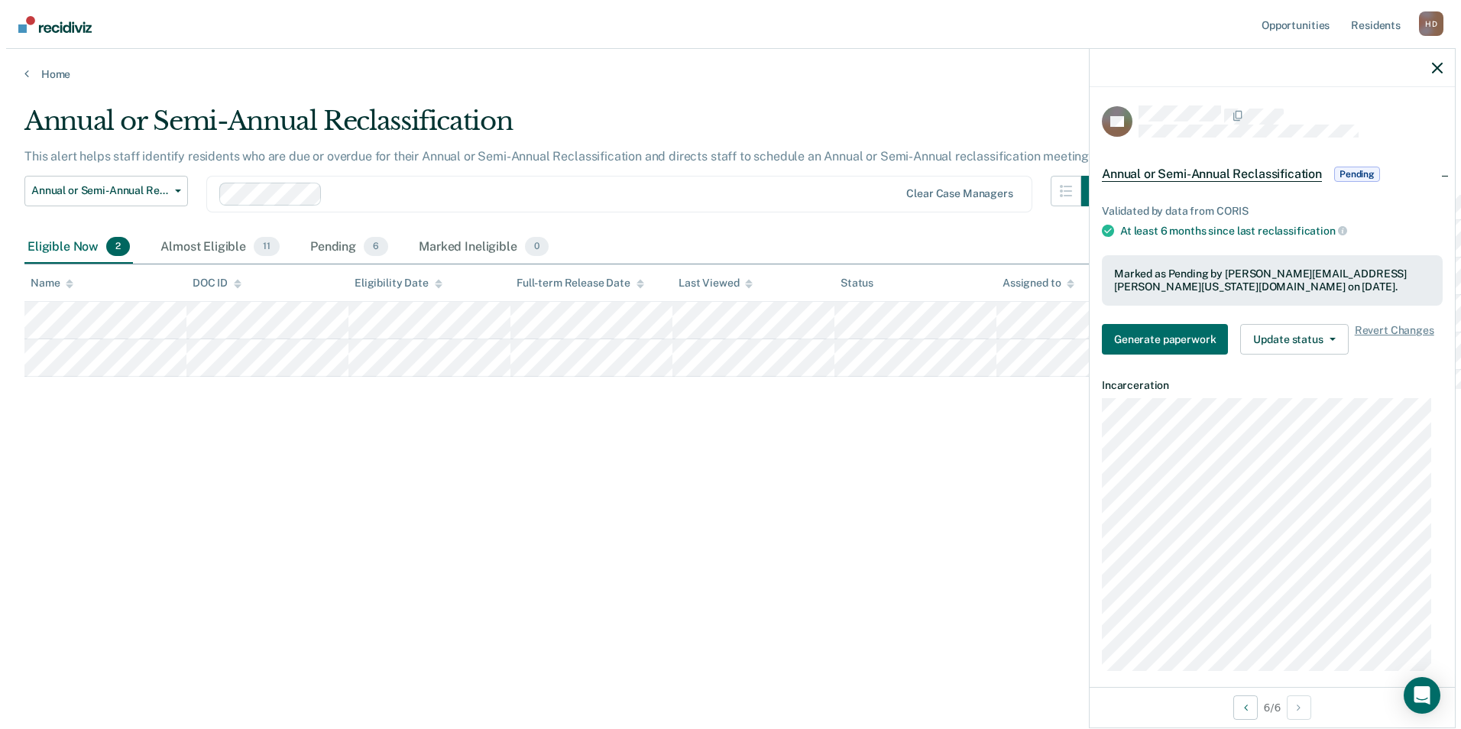
scroll to position [0, 0]
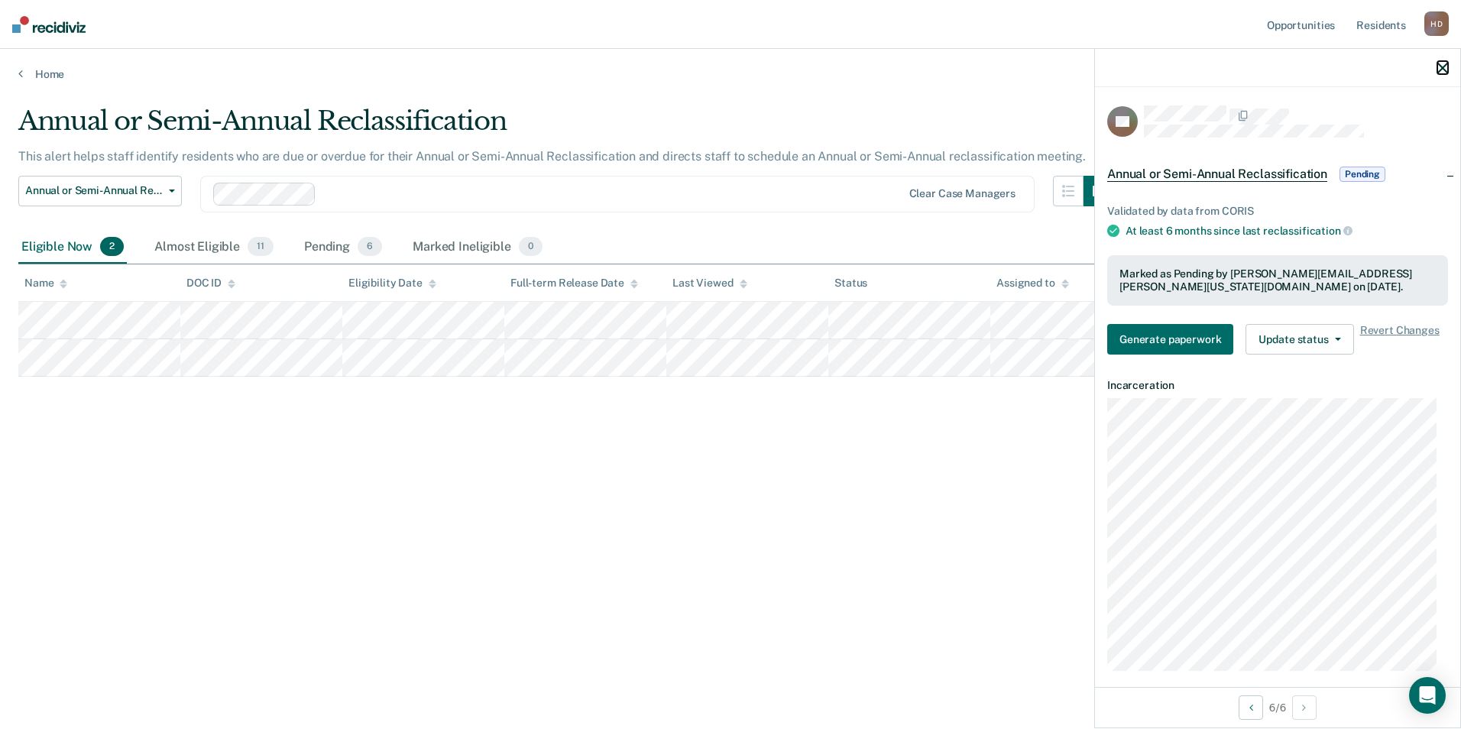
click at [1441, 61] on button "button" at bounding box center [1443, 67] width 11 height 13
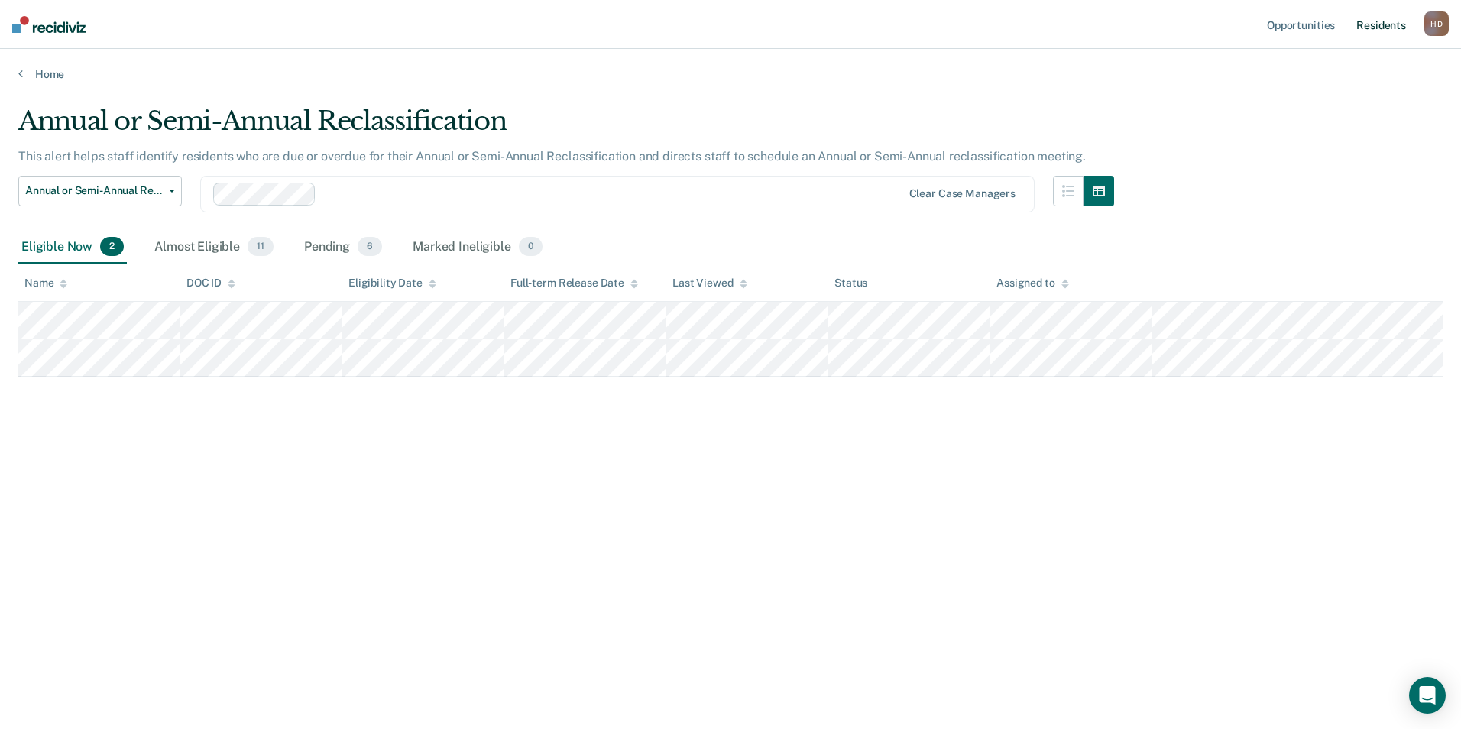
click at [1386, 29] on link "Resident s" at bounding box center [1381, 24] width 56 height 49
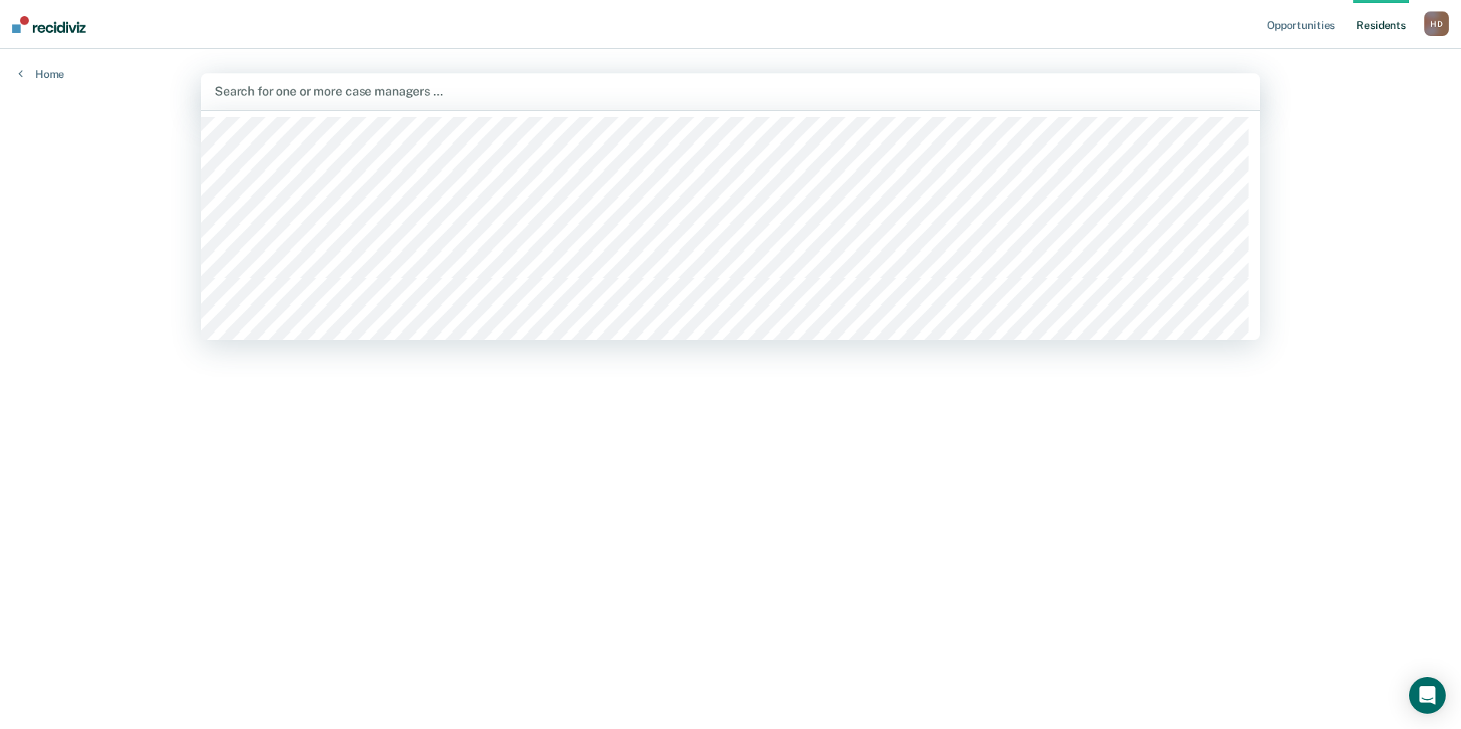
click at [428, 106] on div "Search for one or more case managers …" at bounding box center [730, 91] width 1059 height 37
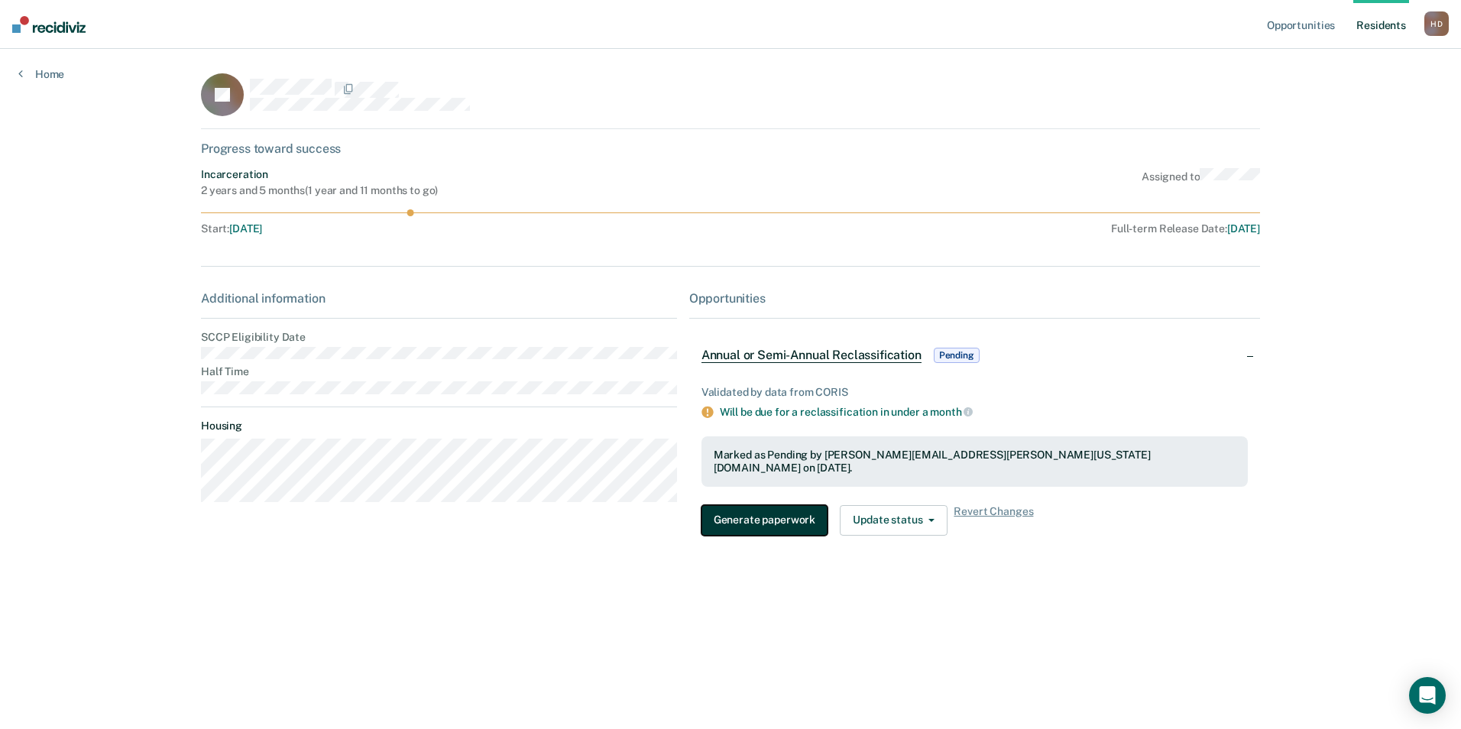
click at [791, 507] on button "Generate paperwork" at bounding box center [765, 520] width 126 height 31
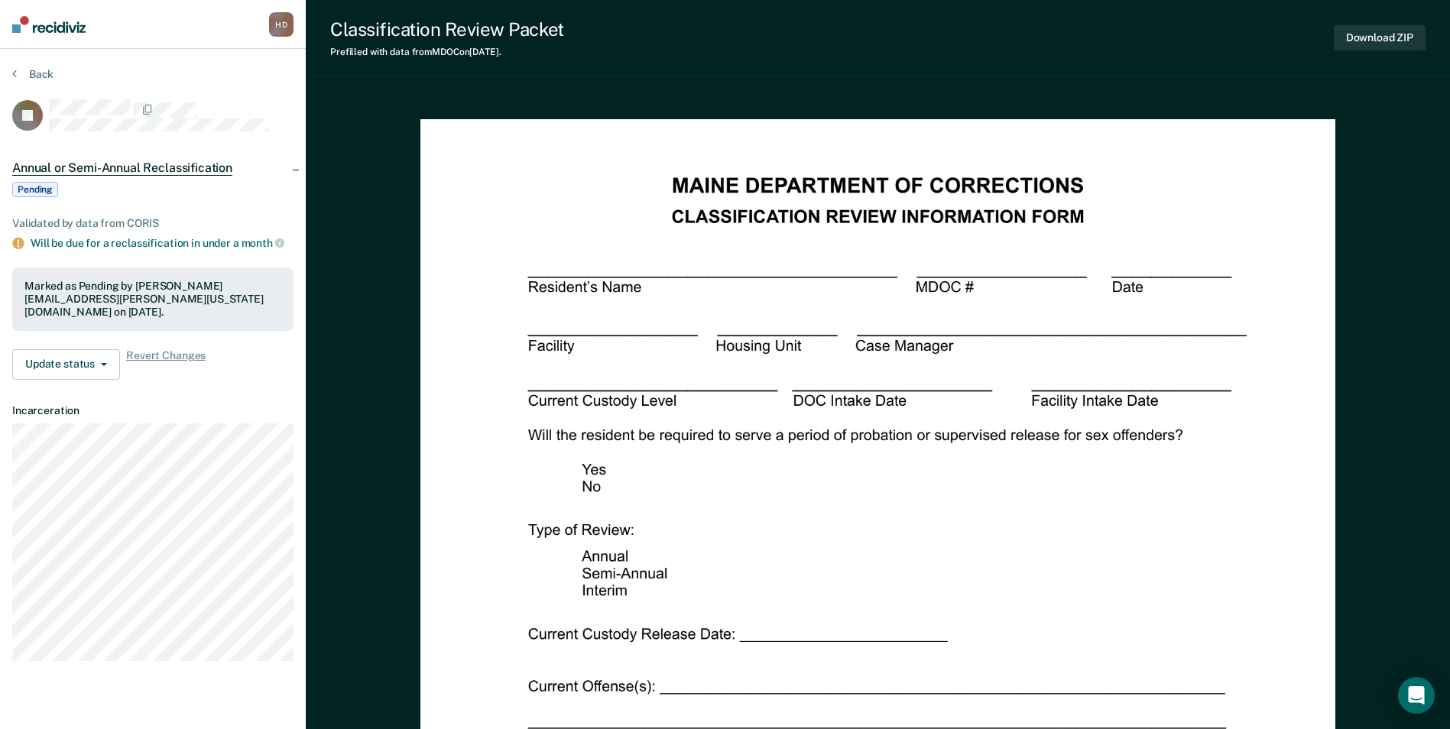
click at [25, 84] on div "Back" at bounding box center [152, 83] width 281 height 32
click at [34, 71] on button "Back" at bounding box center [32, 74] width 41 height 14
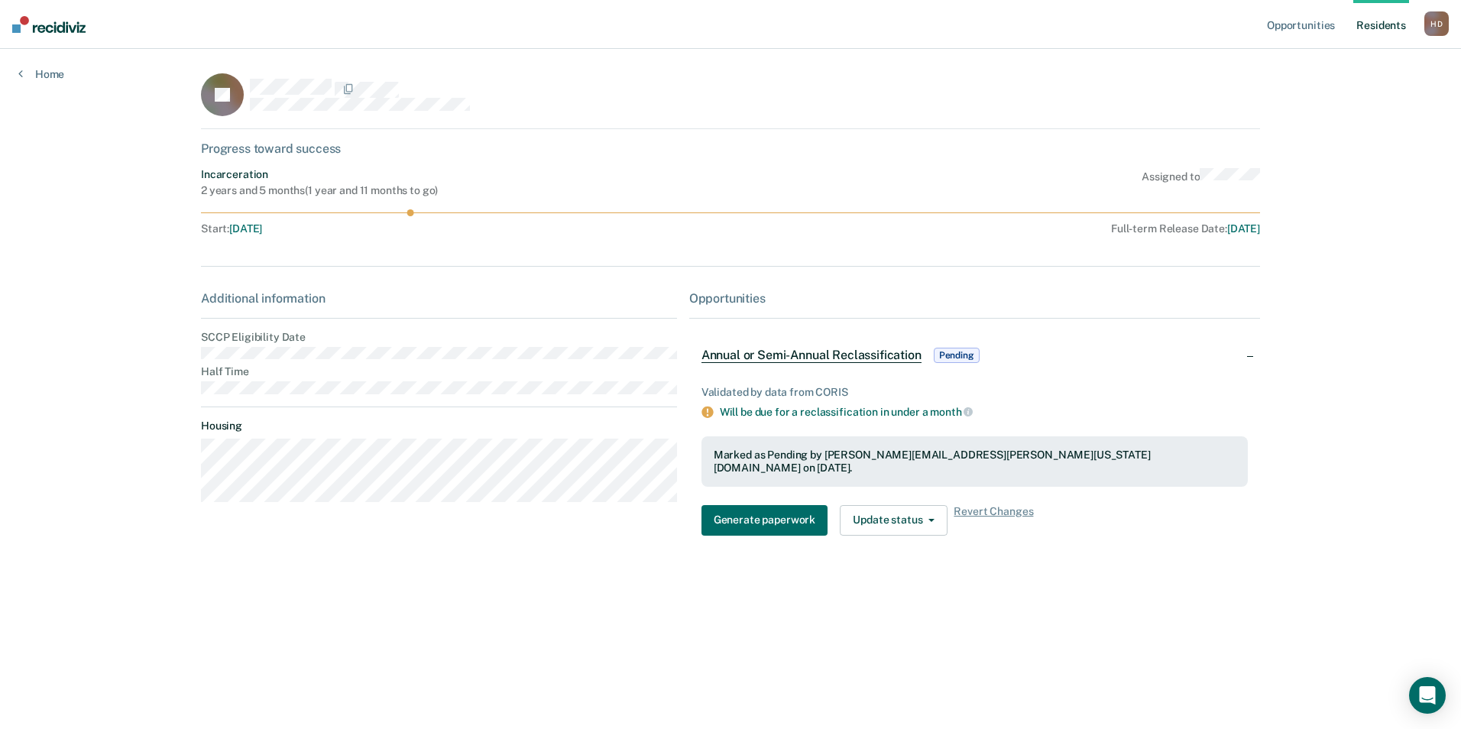
click at [54, 81] on div "Opportunities Resident s [PERSON_NAME] Profile How it works Log Out Home JB Pro…" at bounding box center [730, 364] width 1461 height 729
click at [53, 76] on link "Home" at bounding box center [41, 74] width 46 height 14
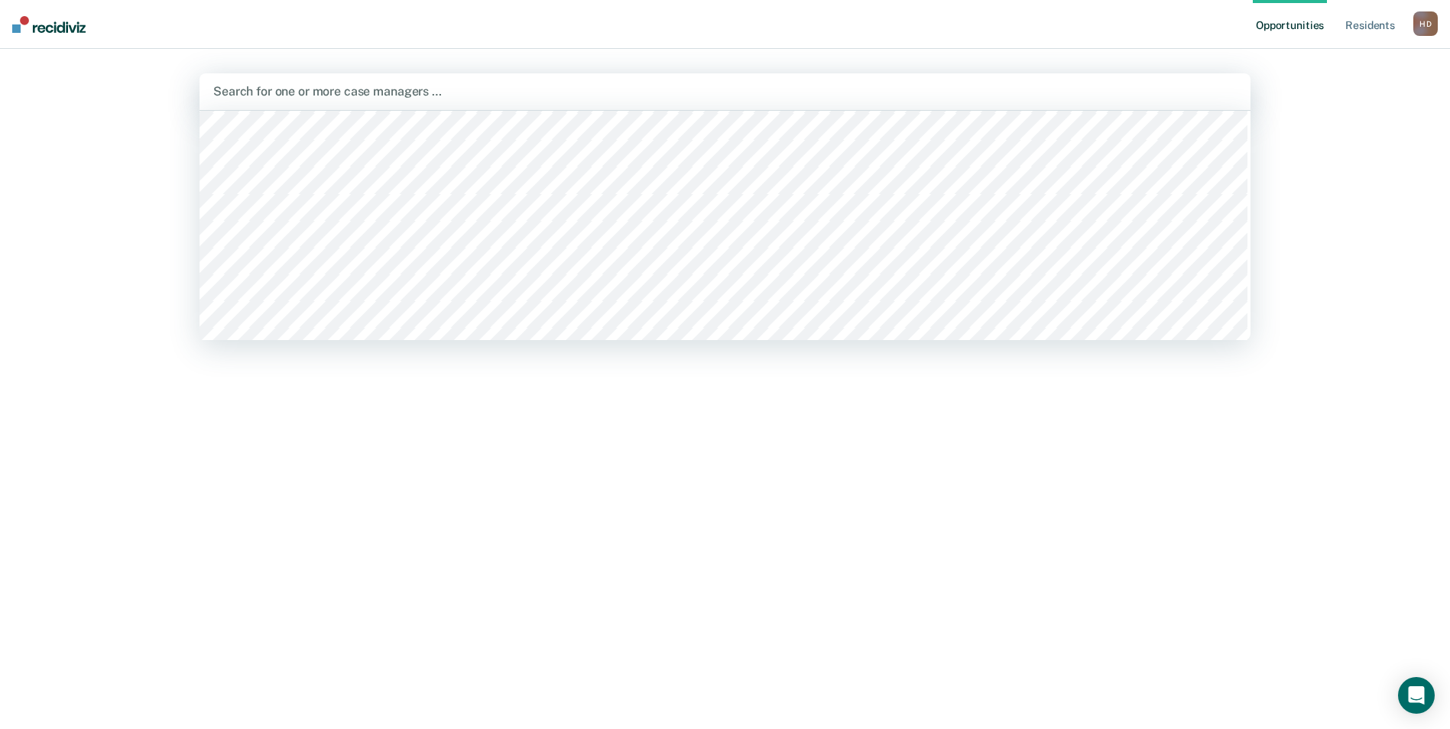
scroll to position [382, 0]
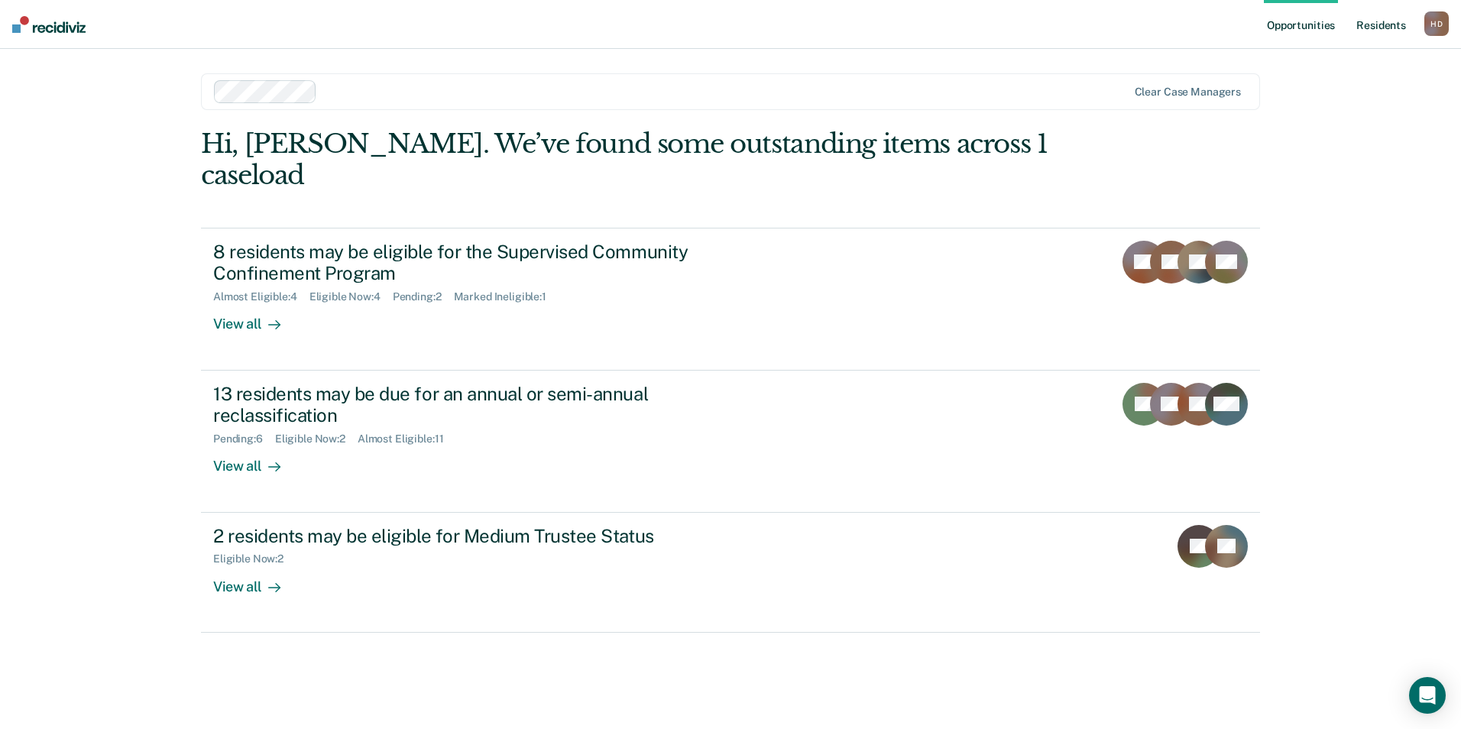
click at [1379, 35] on link "Resident s" at bounding box center [1381, 24] width 56 height 49
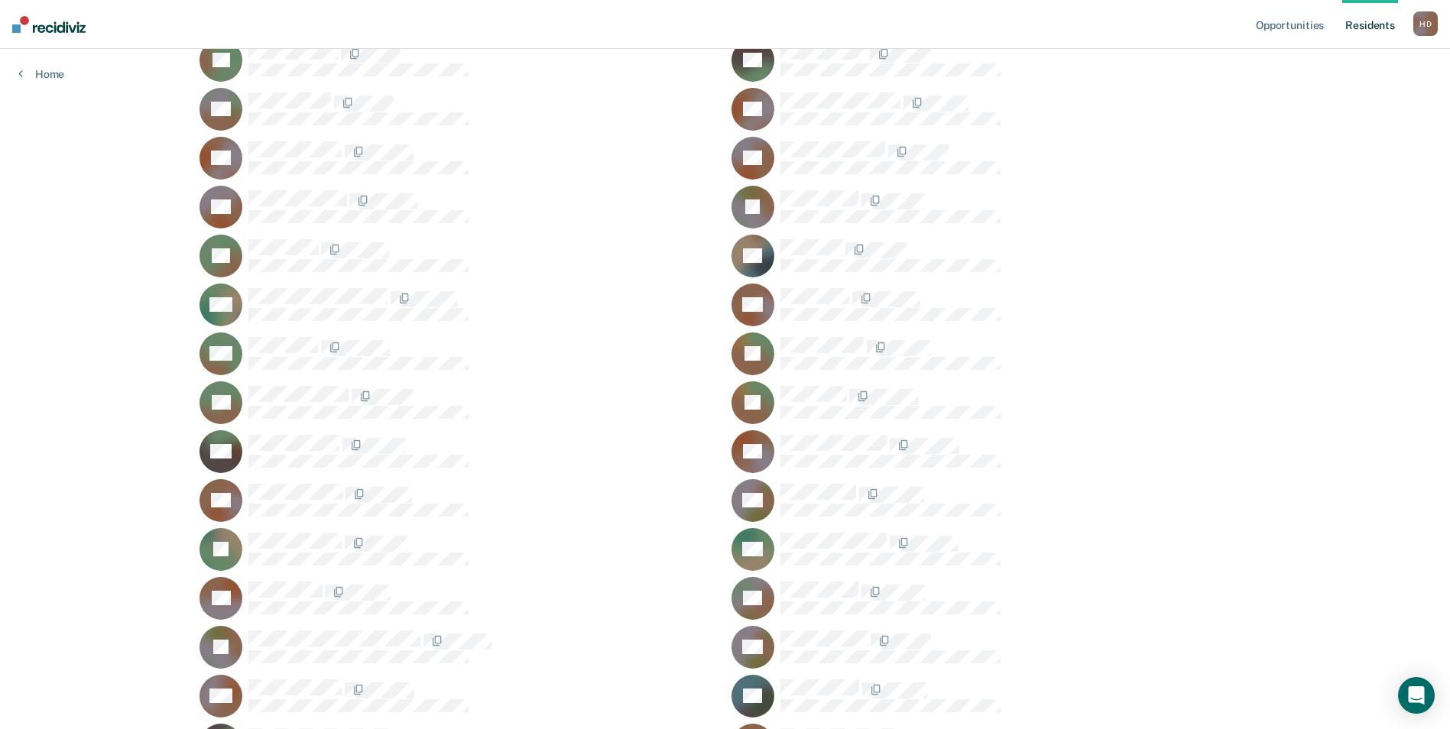
scroll to position [306, 0]
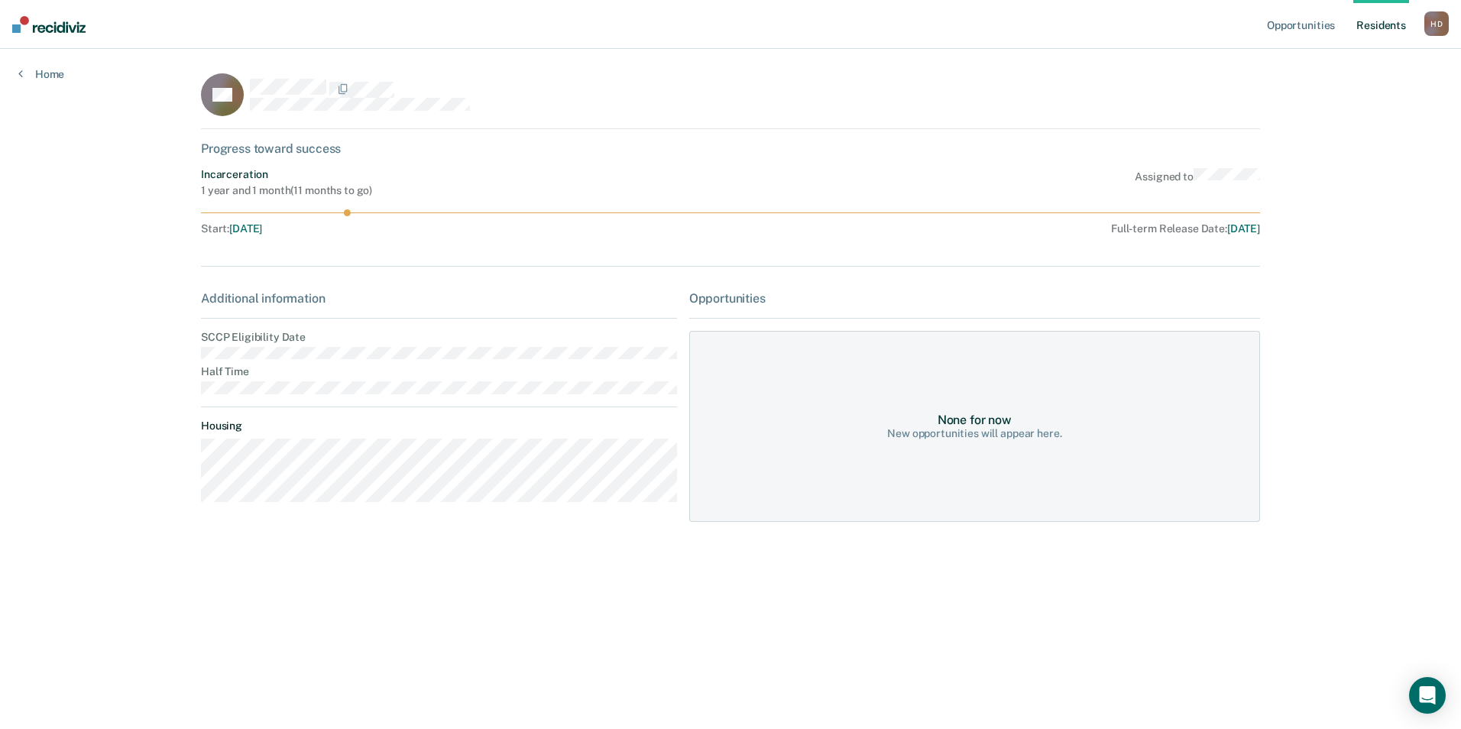
click at [46, 81] on div "Opportunities Resident s [PERSON_NAME] Profile How it works Log Out Home CC Pro…" at bounding box center [730, 364] width 1461 height 729
click at [46, 76] on link "Home" at bounding box center [41, 74] width 46 height 14
